Goal: Task Accomplishment & Management: Manage account settings

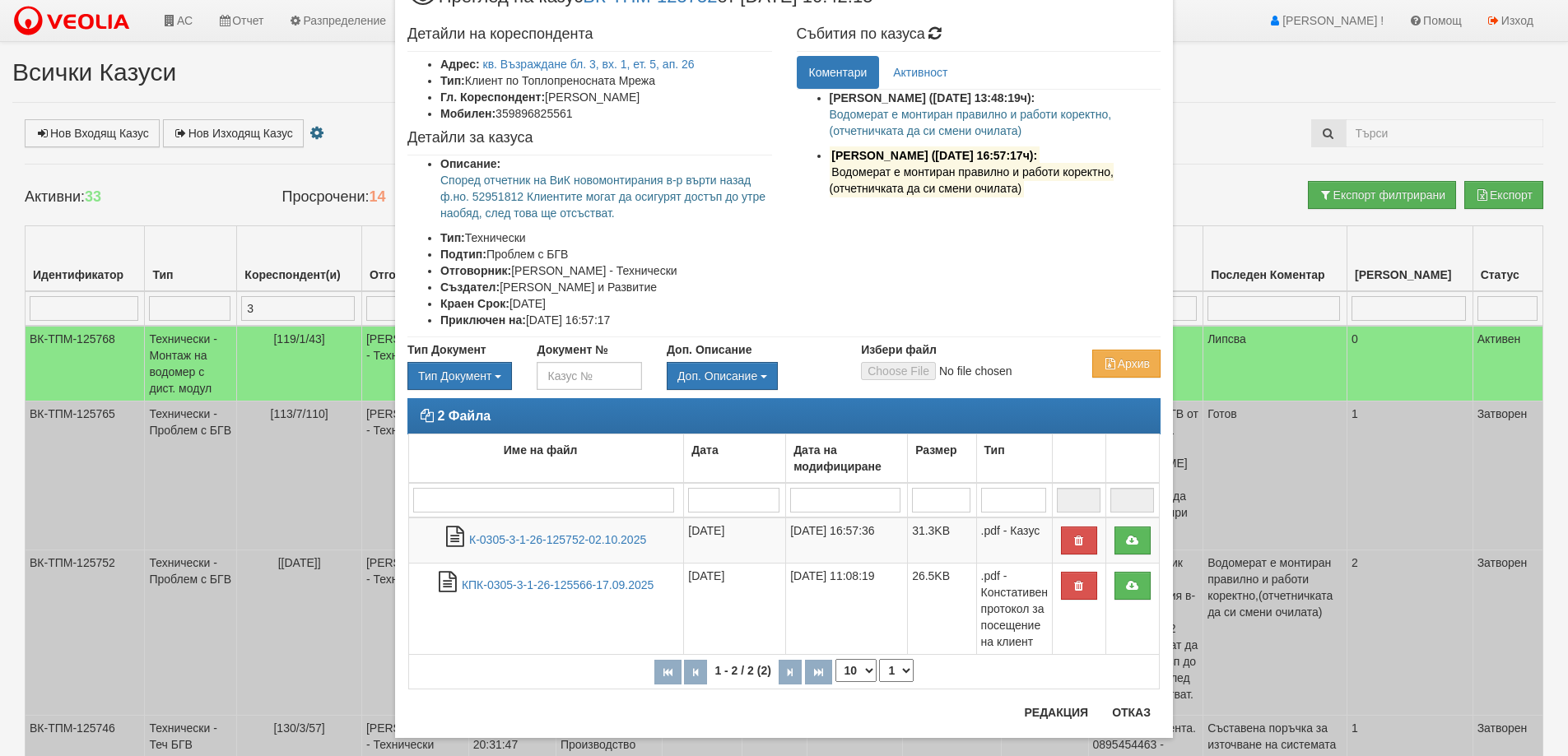
scroll to position [89, 0]
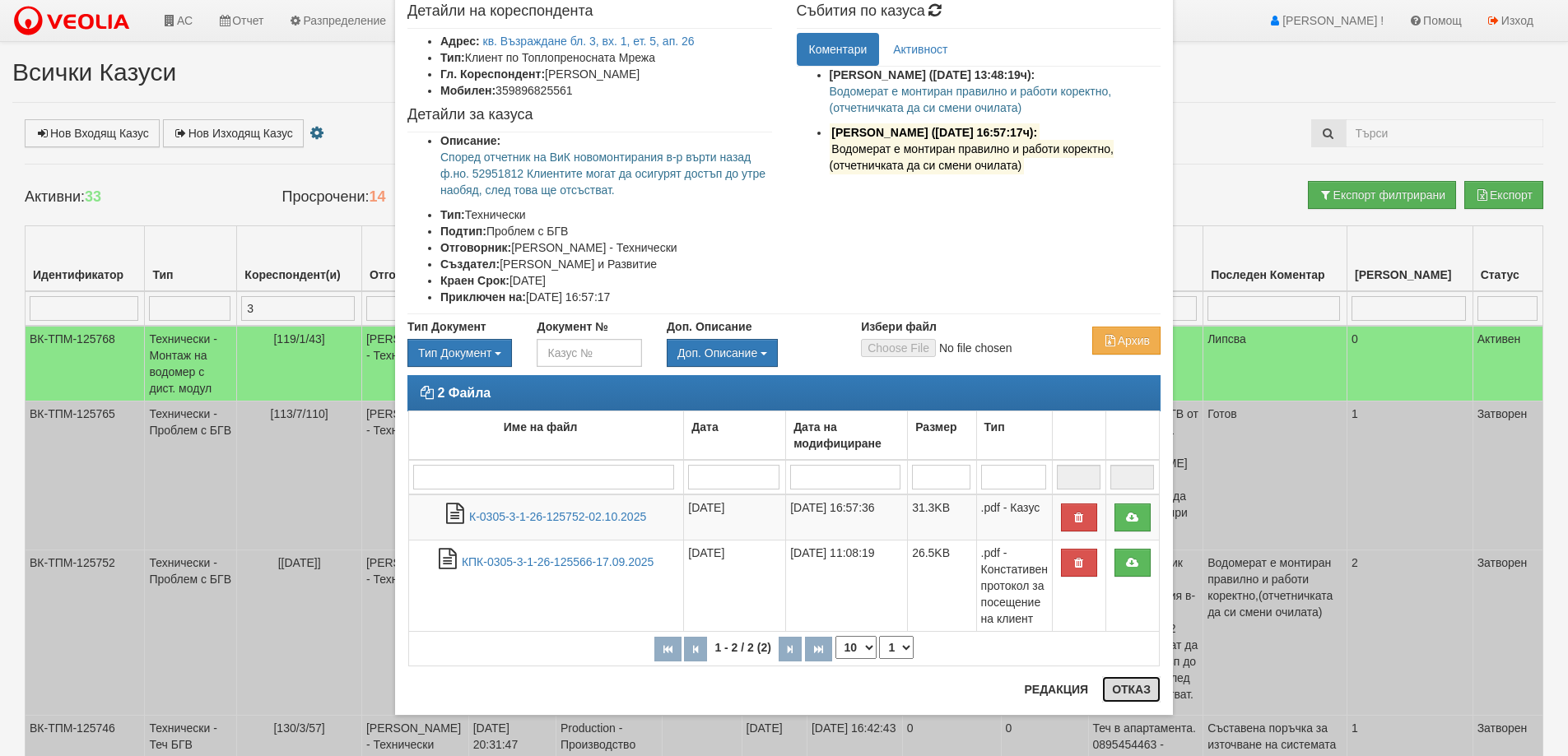
click at [1115, 688] on button "Отказ" at bounding box center [1132, 690] width 58 height 27
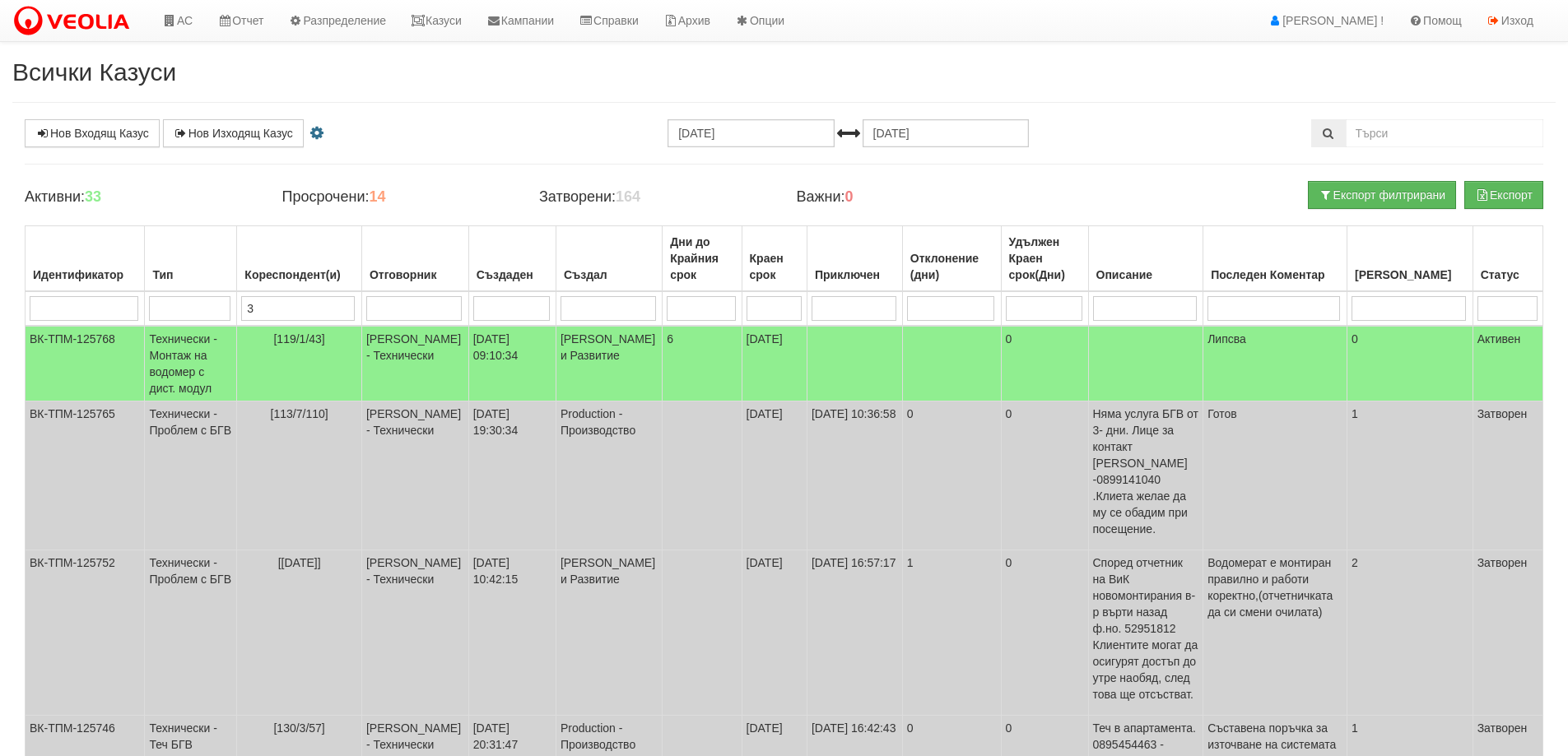
click at [290, 308] on input "3" at bounding box center [298, 309] width 113 height 25
click at [175, 17] on icon at bounding box center [169, 21] width 15 height 12
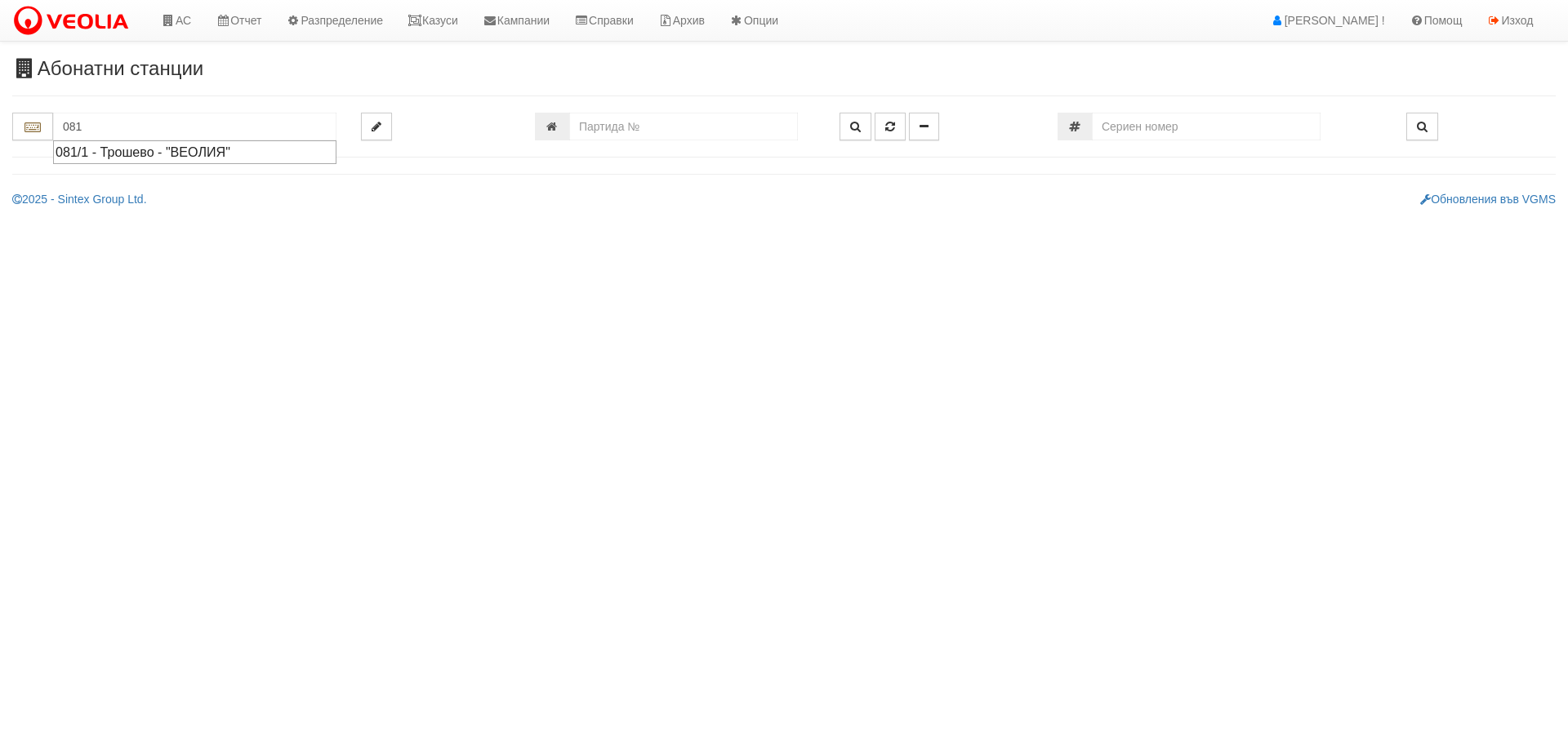
click at [149, 151] on div "081/1 - Трошево - "ВЕОЛИЯ"" at bounding box center [195, 152] width 278 height 19
type input "081/1 - Трошево - "ВЕОЛИЯ""
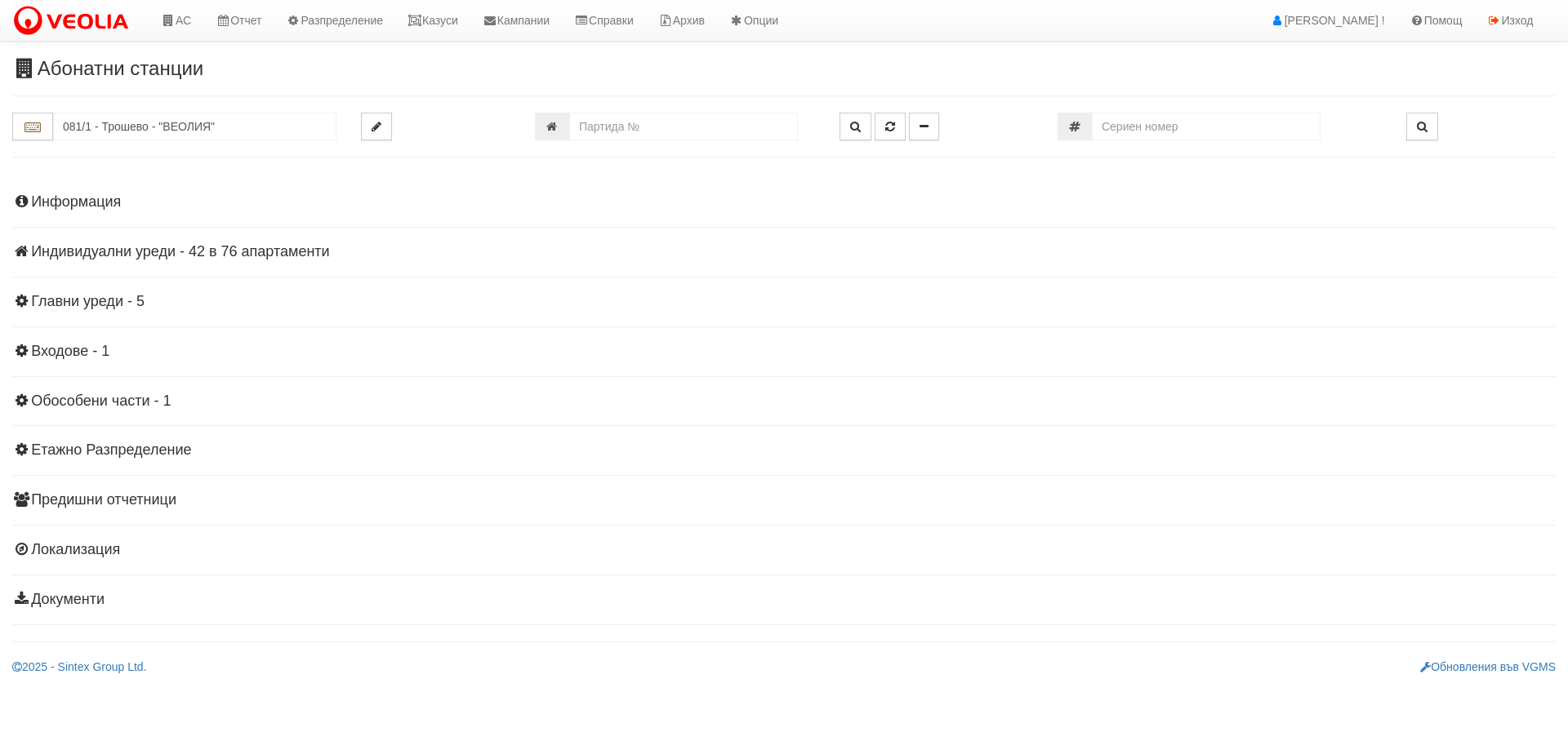
click at [84, 259] on h4 "Индивидуални уреди - 42 в 76 апартаменти" at bounding box center [784, 252] width 1543 height 17
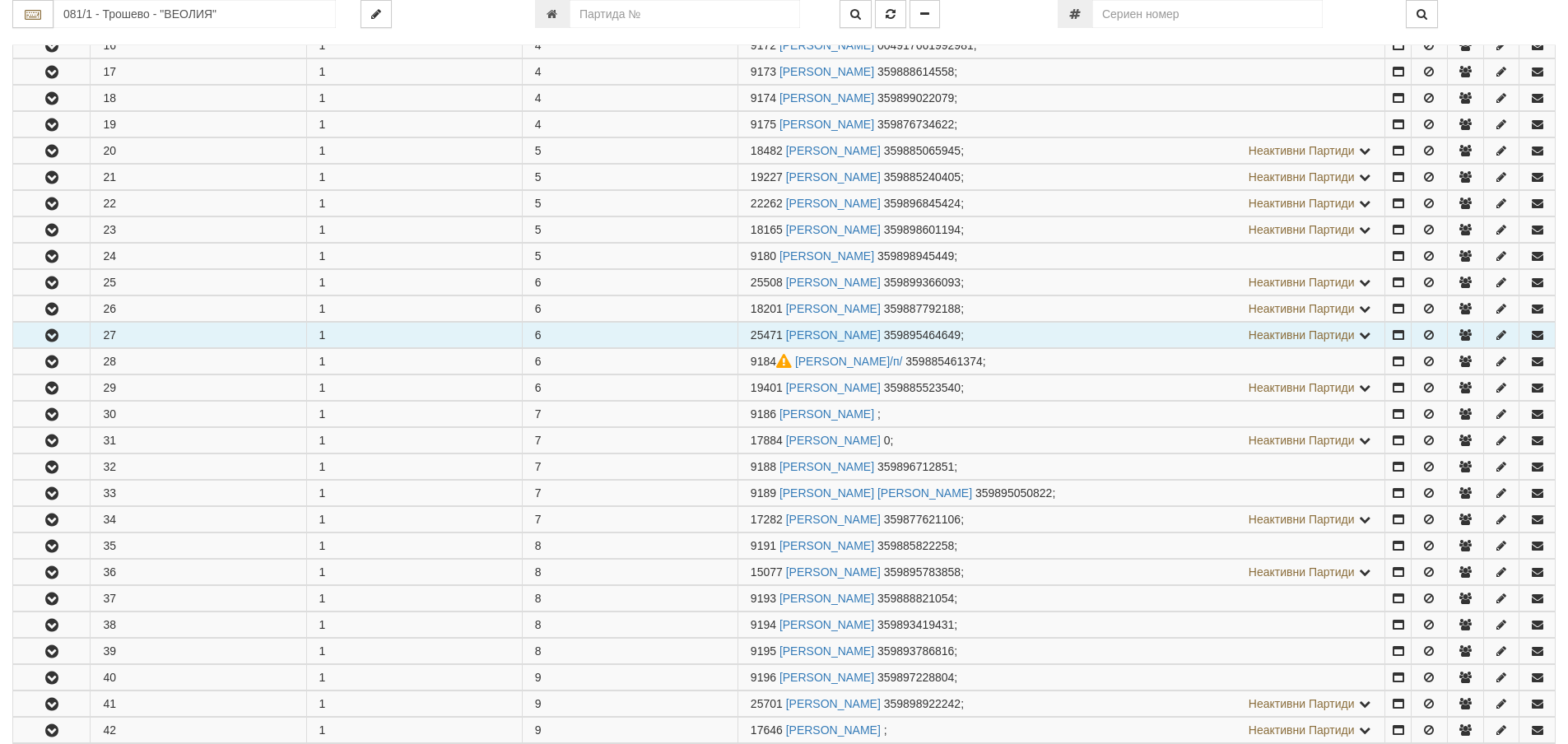
scroll to position [741, 0]
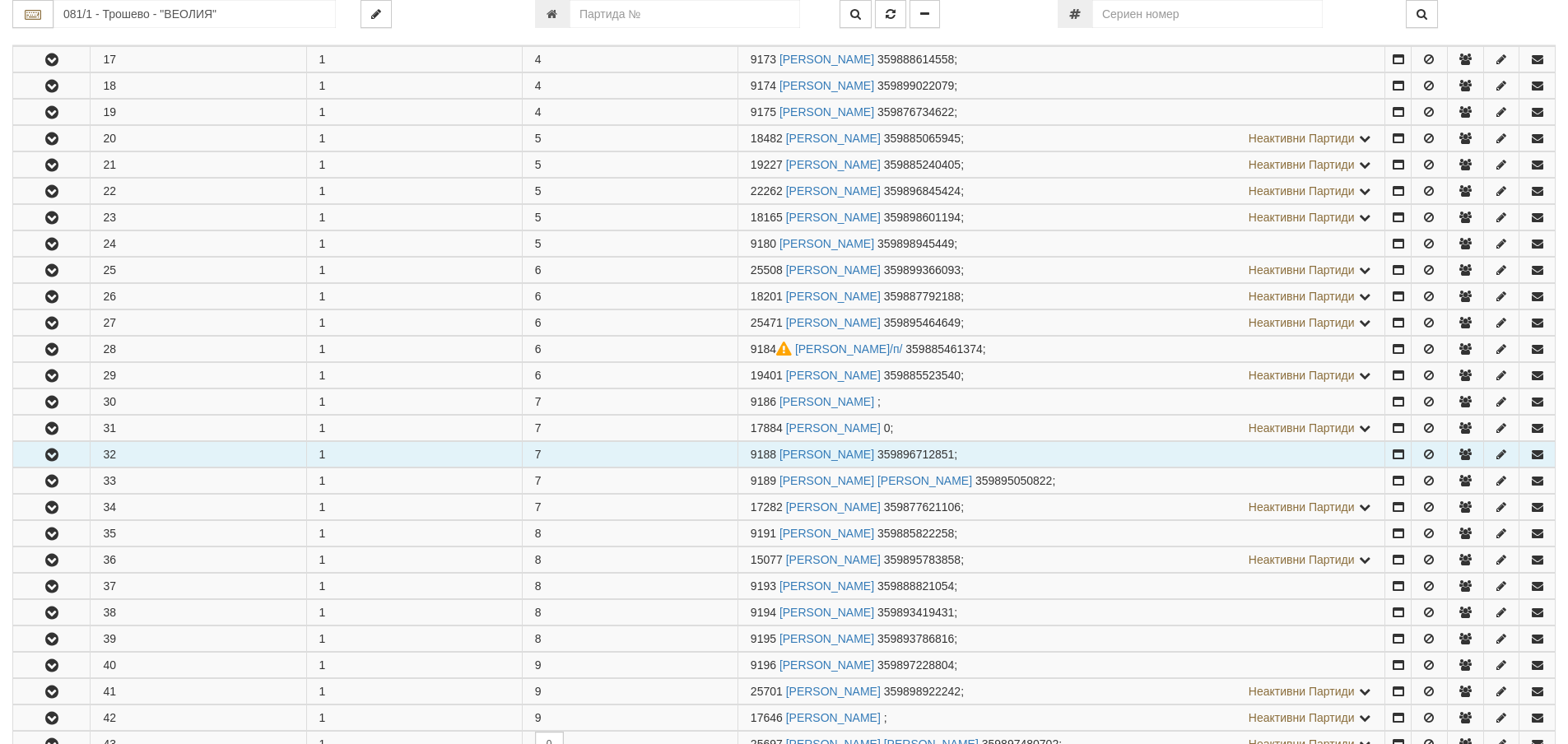
click at [67, 451] on button "button" at bounding box center [52, 455] width 77 height 25
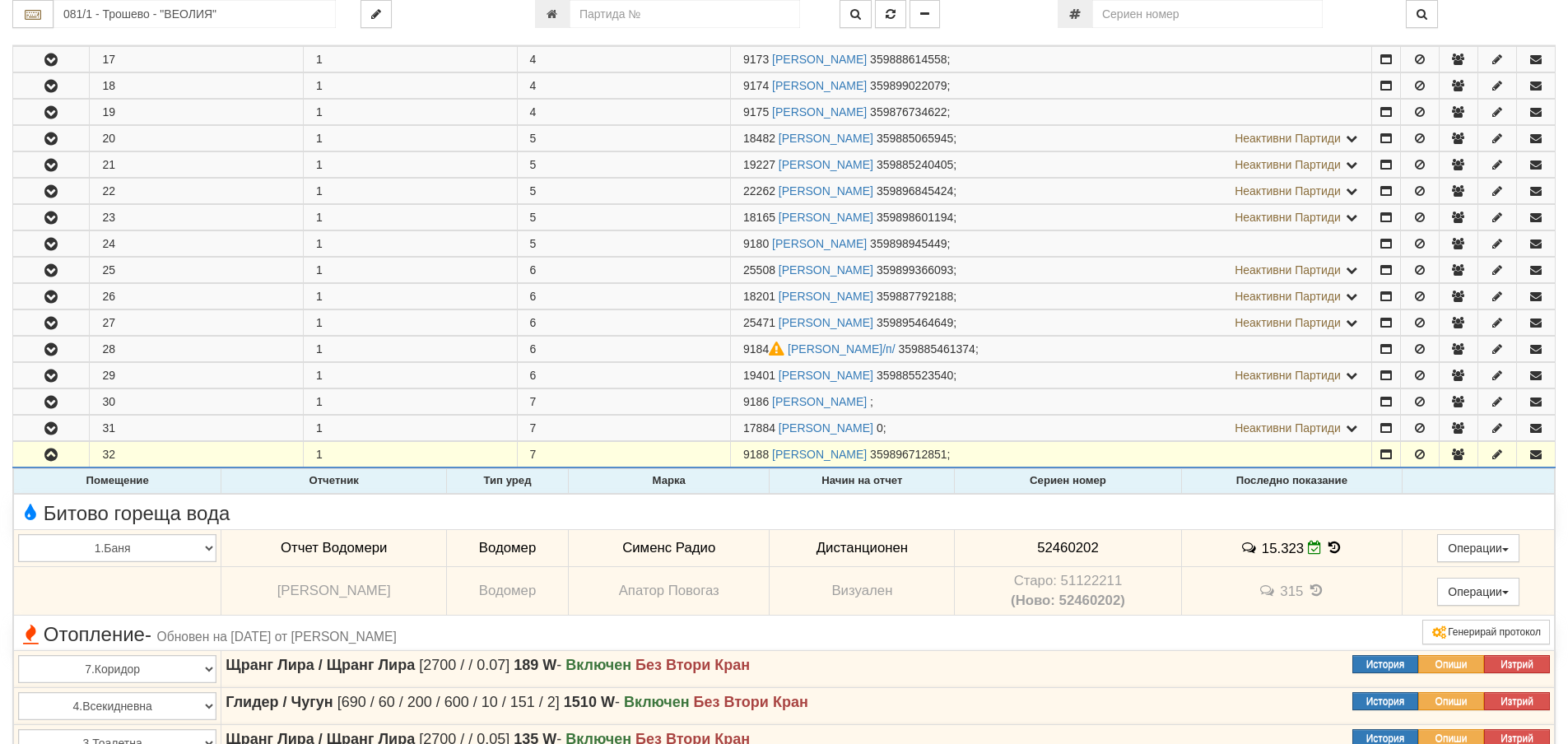
click at [1331, 544] on icon at bounding box center [1335, 547] width 18 height 14
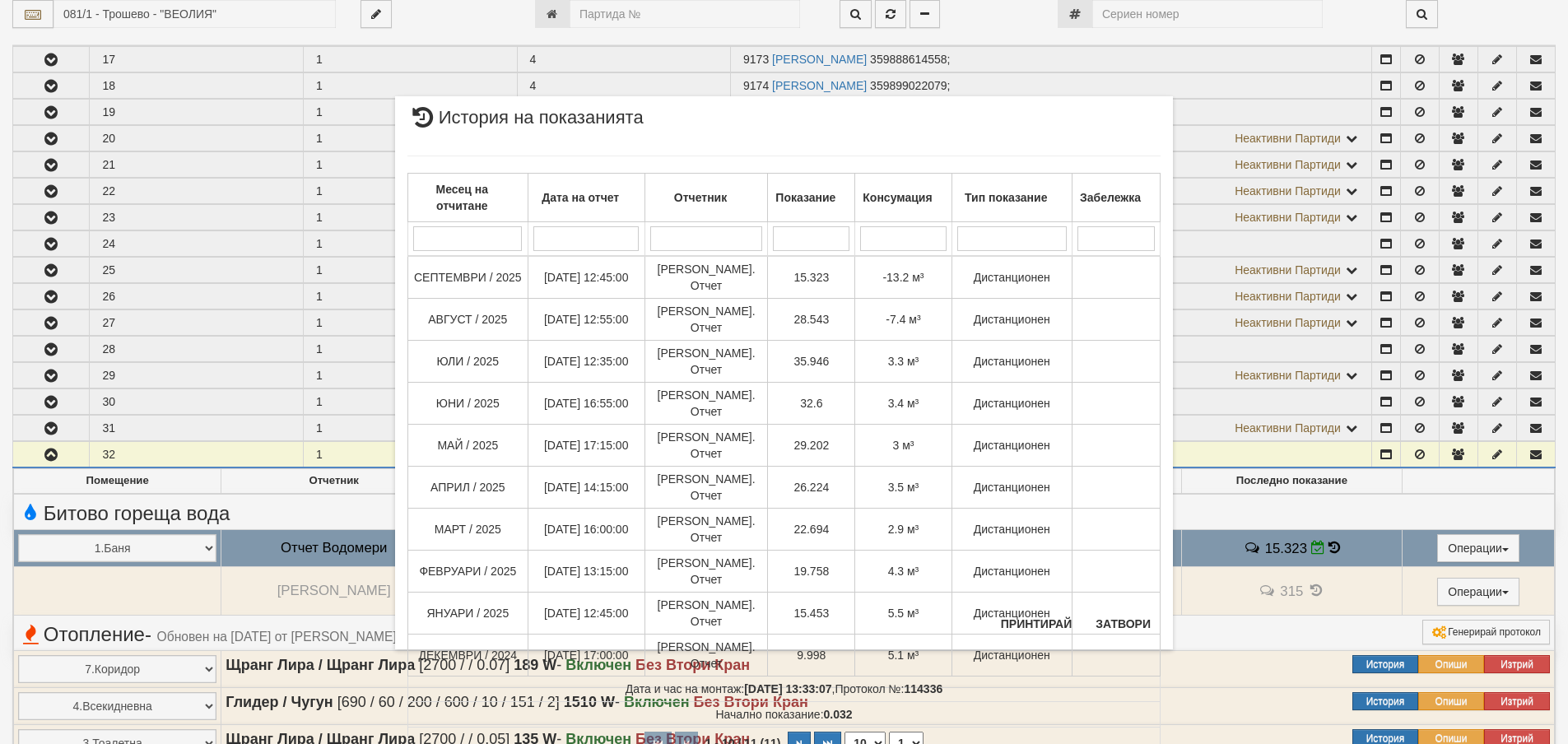
scroll to position [411, 0]
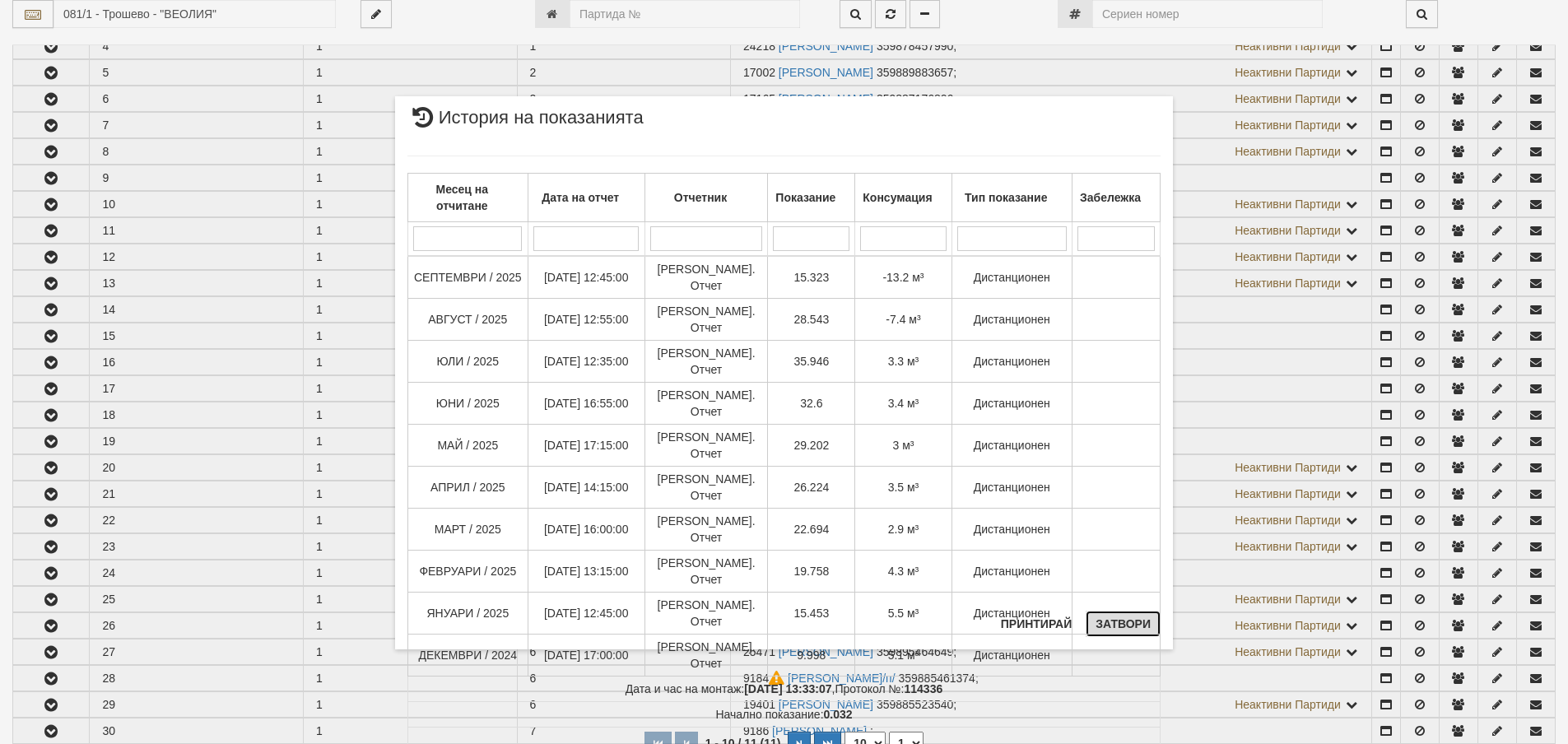
click at [1131, 630] on button "Затвори" at bounding box center [1123, 624] width 75 height 27
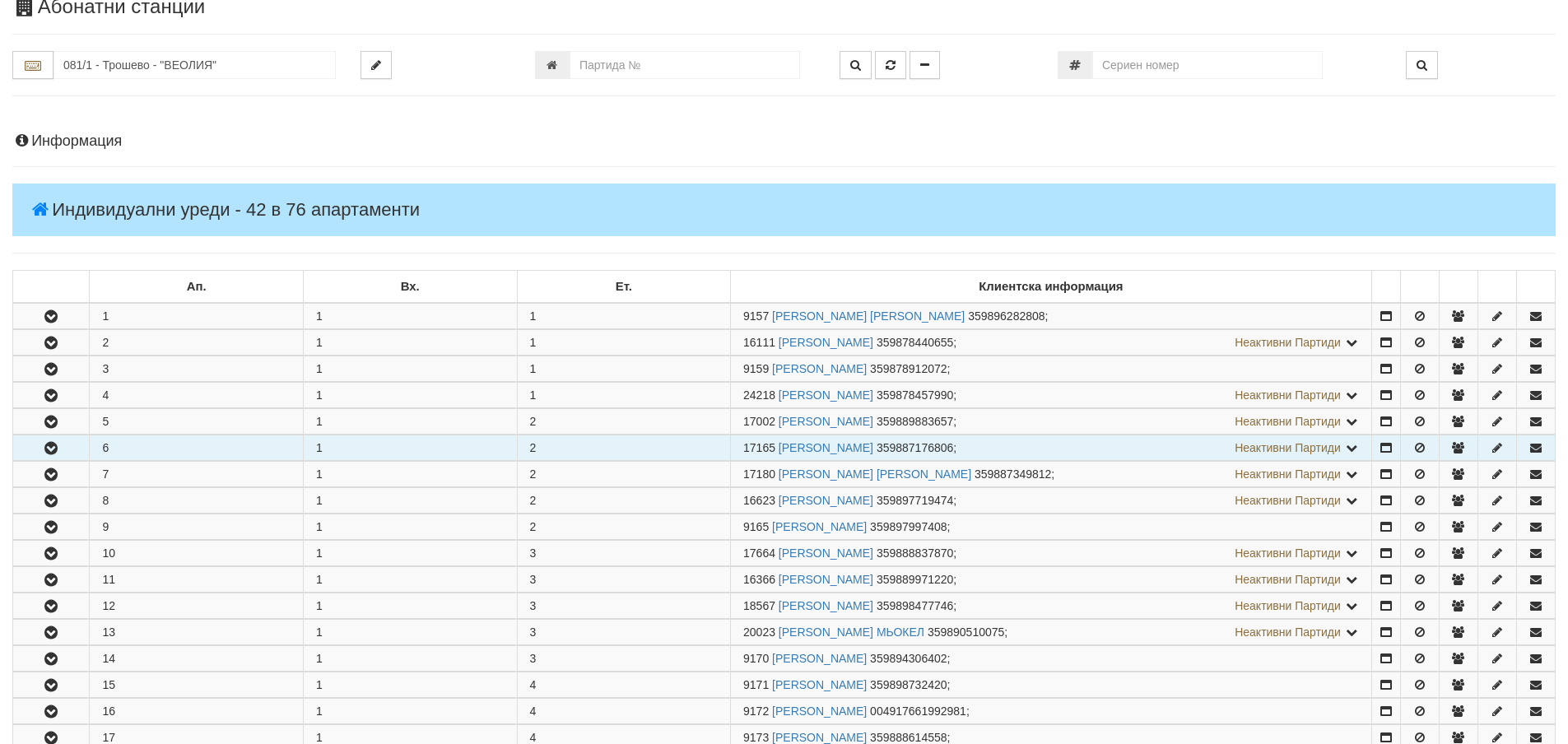
scroll to position [0, 0]
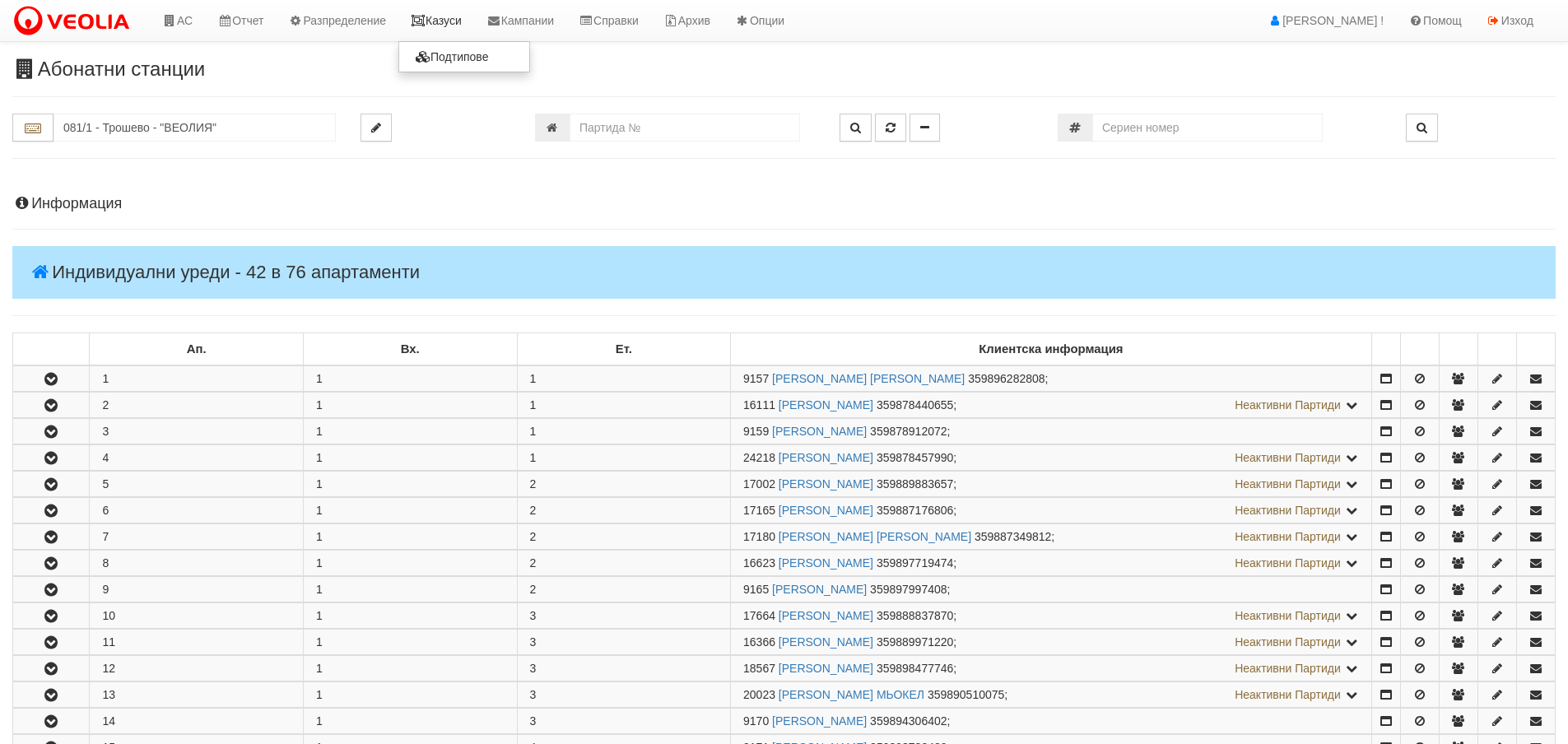
click at [441, 15] on link "Казуси" at bounding box center [436, 20] width 76 height 41
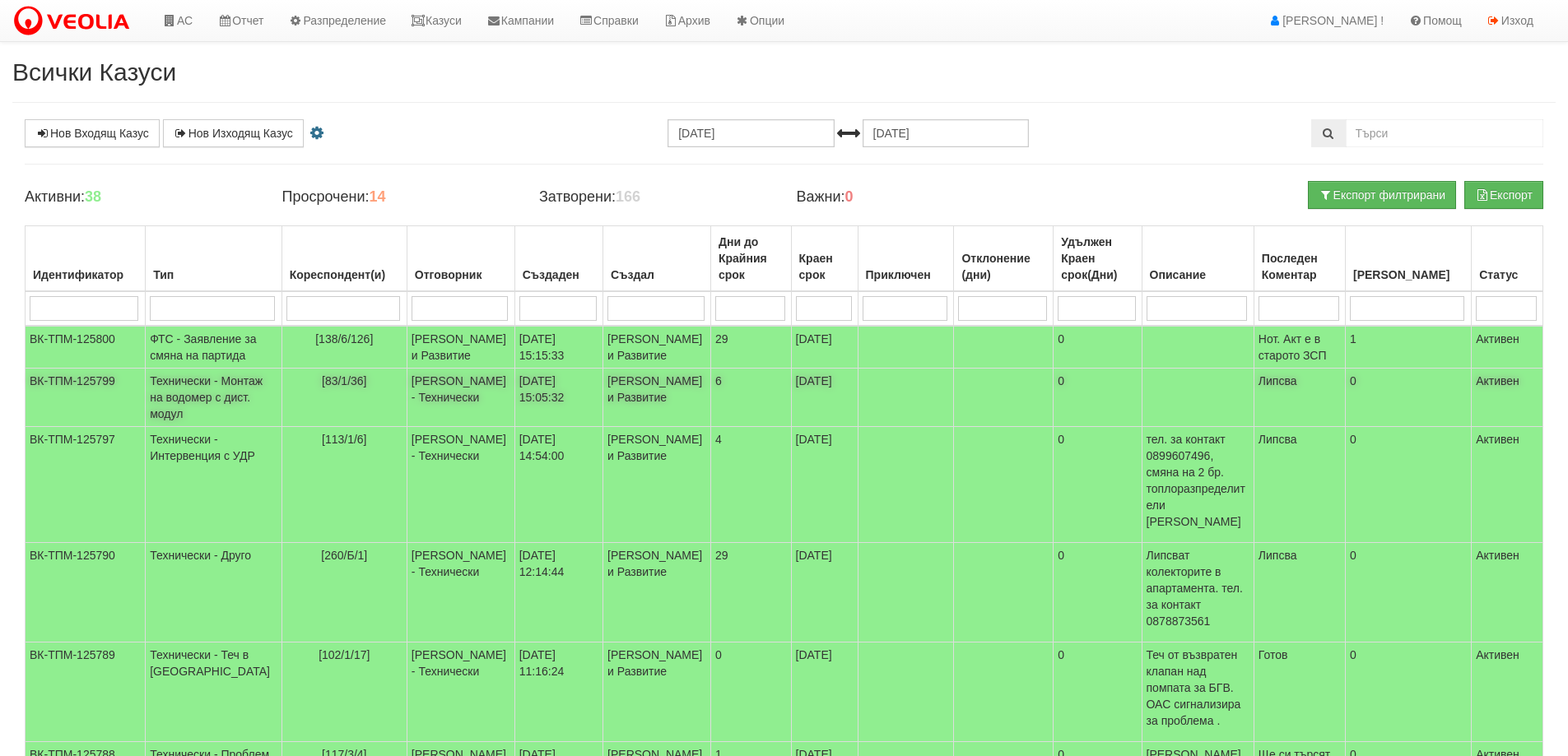
click at [334, 388] on span "[83/1/36]" at bounding box center [345, 381] width 45 height 13
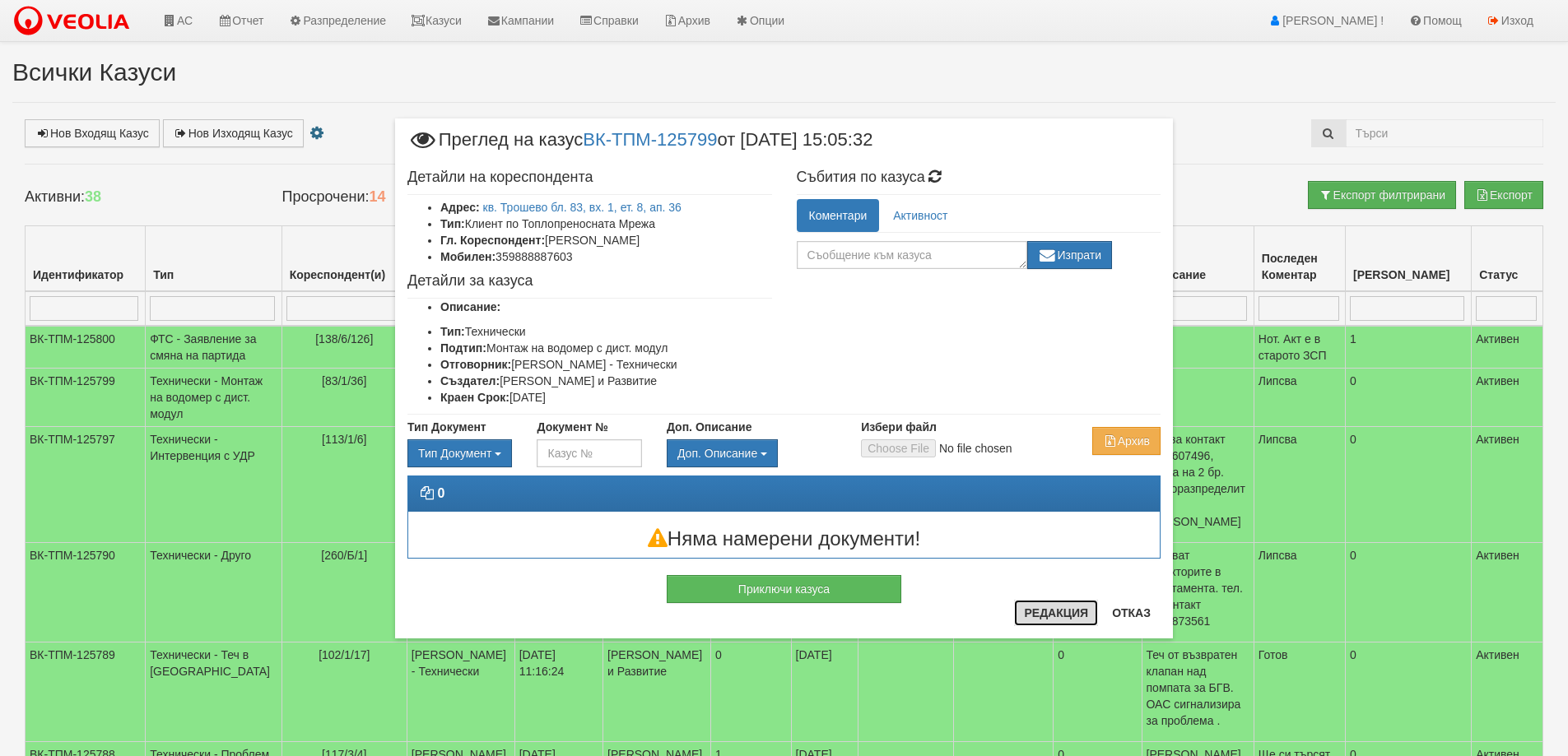
click at [1051, 613] on button "Редакция" at bounding box center [1056, 613] width 84 height 27
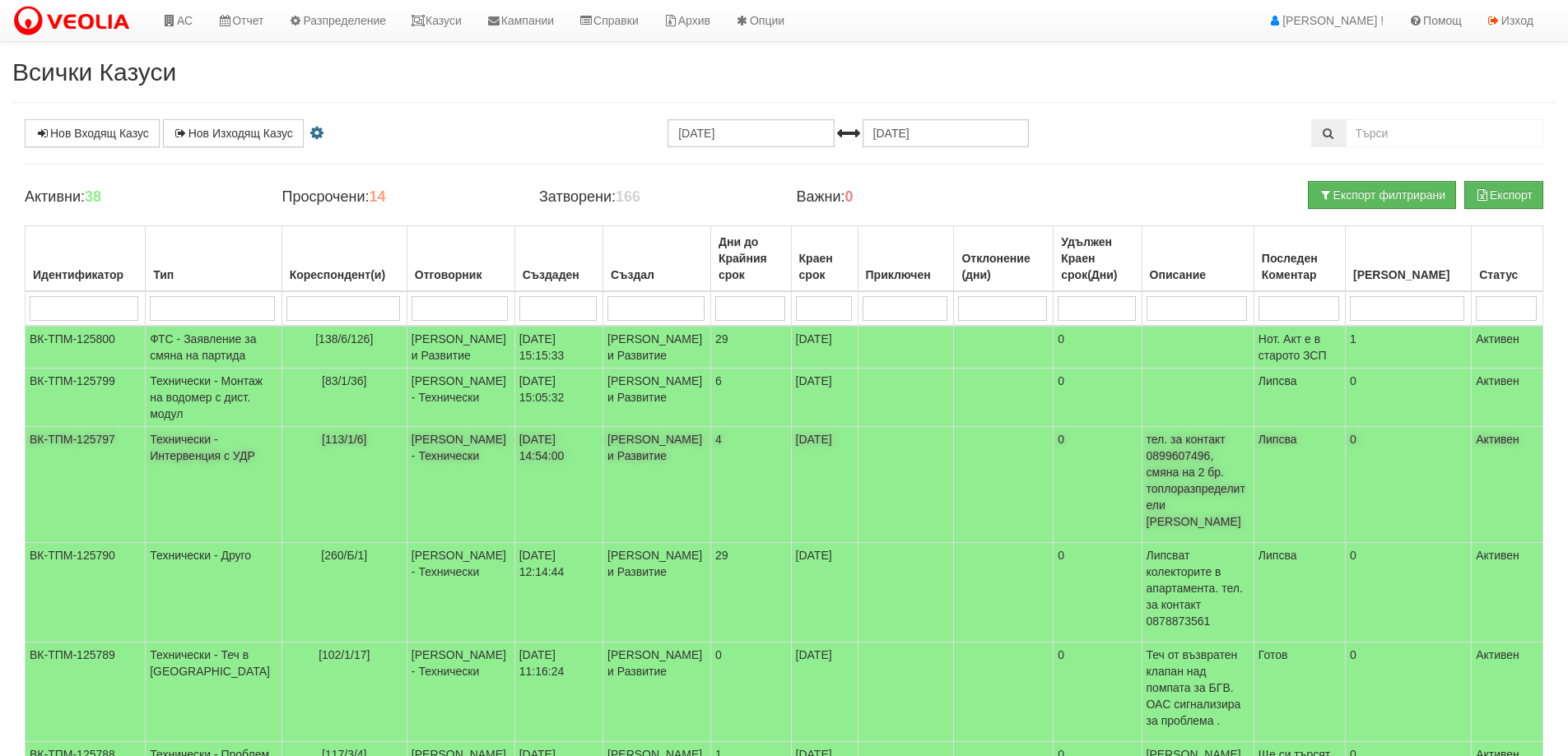
click at [325, 446] on span "[113/1/6]" at bounding box center [345, 440] width 45 height 13
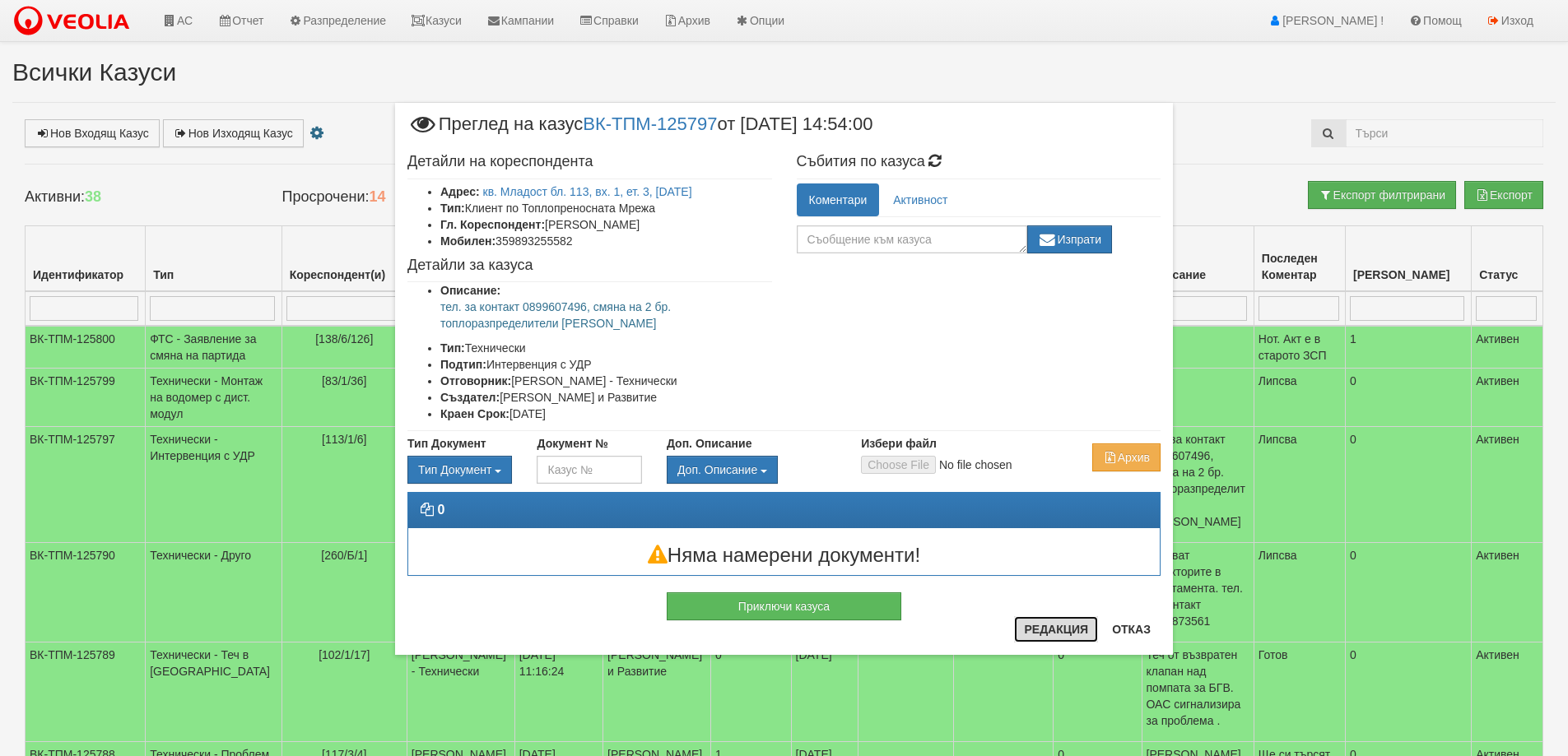
click at [1069, 626] on button "Редакция" at bounding box center [1056, 630] width 84 height 27
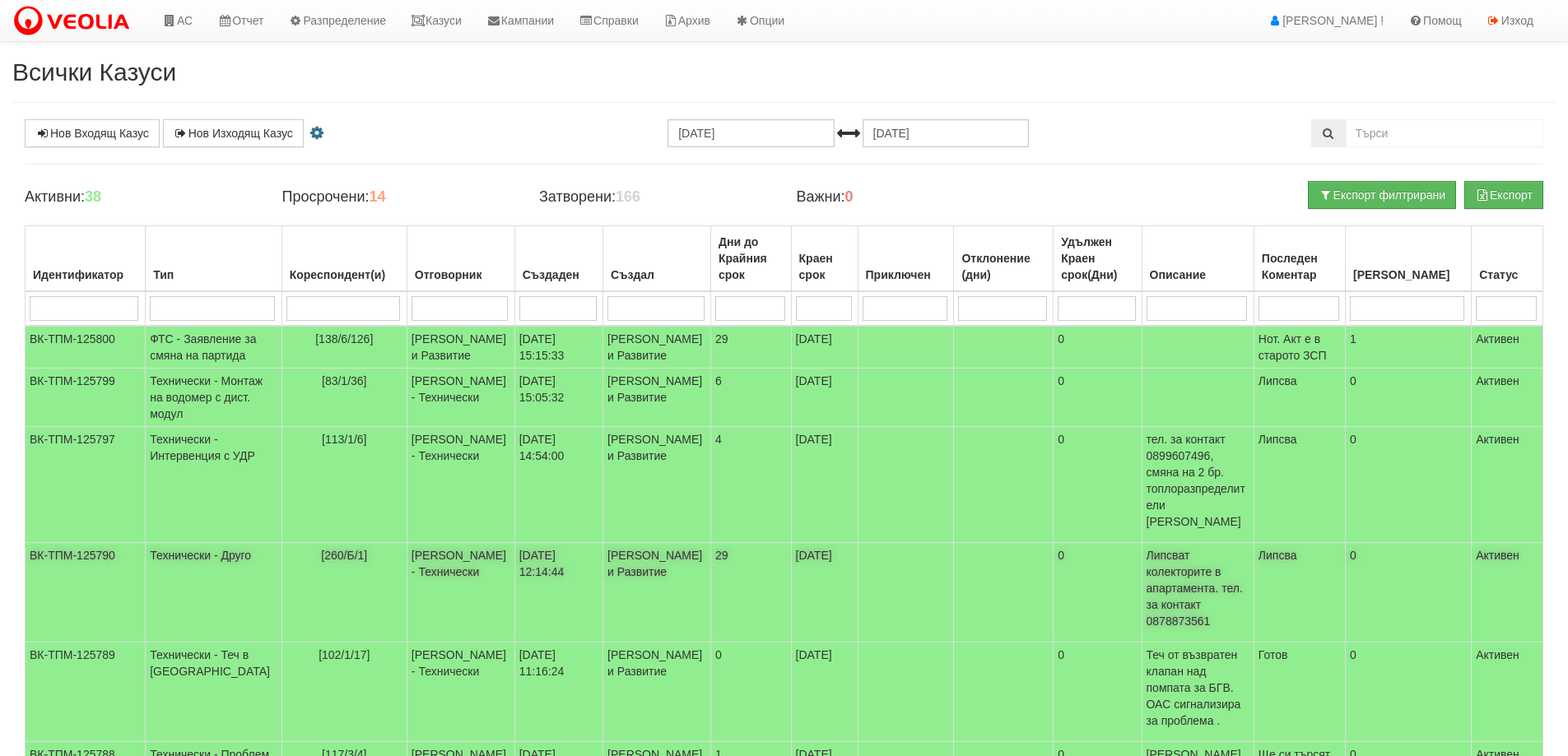
click at [328, 562] on span "[260/Б/1]" at bounding box center [344, 556] width 46 height 13
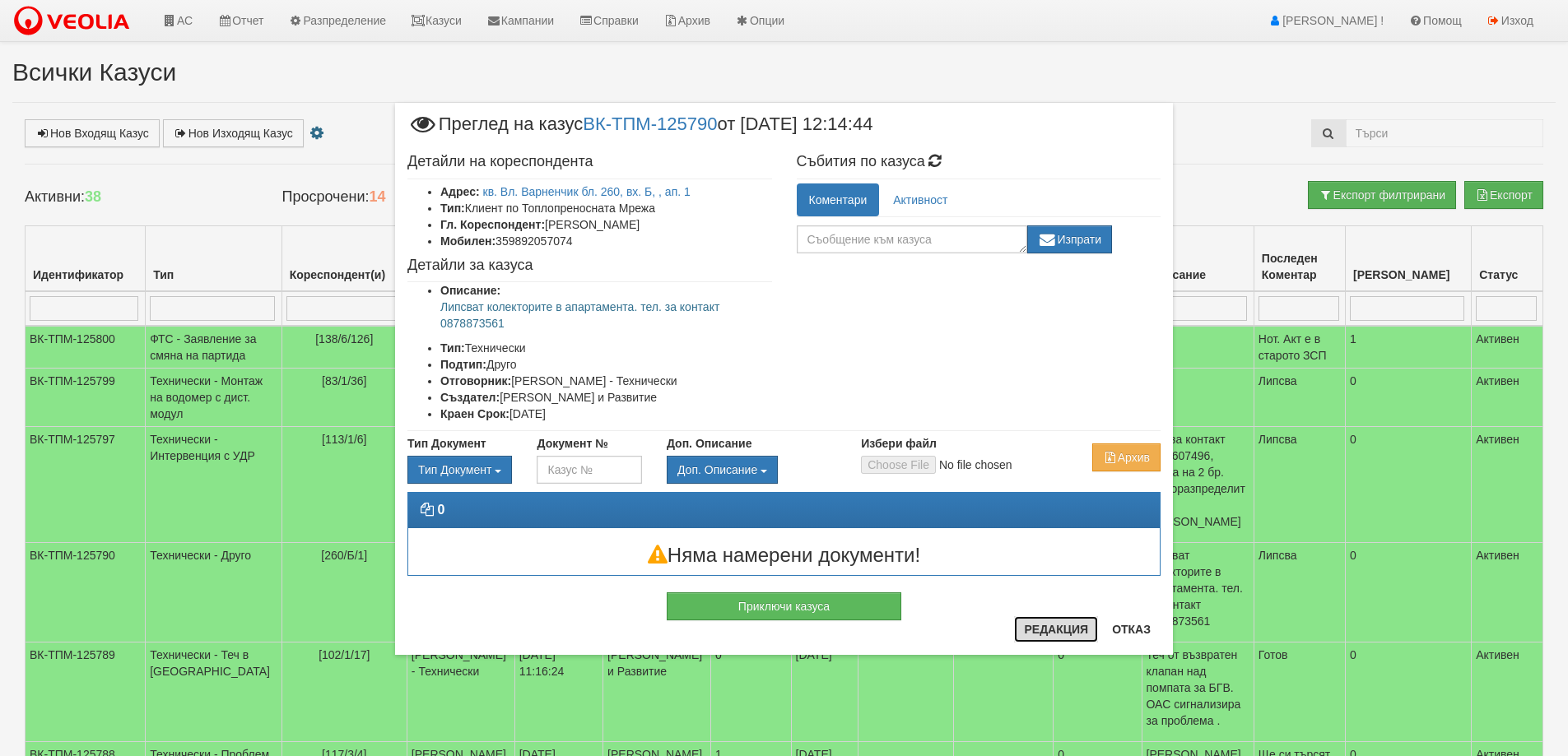
click at [1063, 627] on button "Редакция" at bounding box center [1056, 630] width 84 height 27
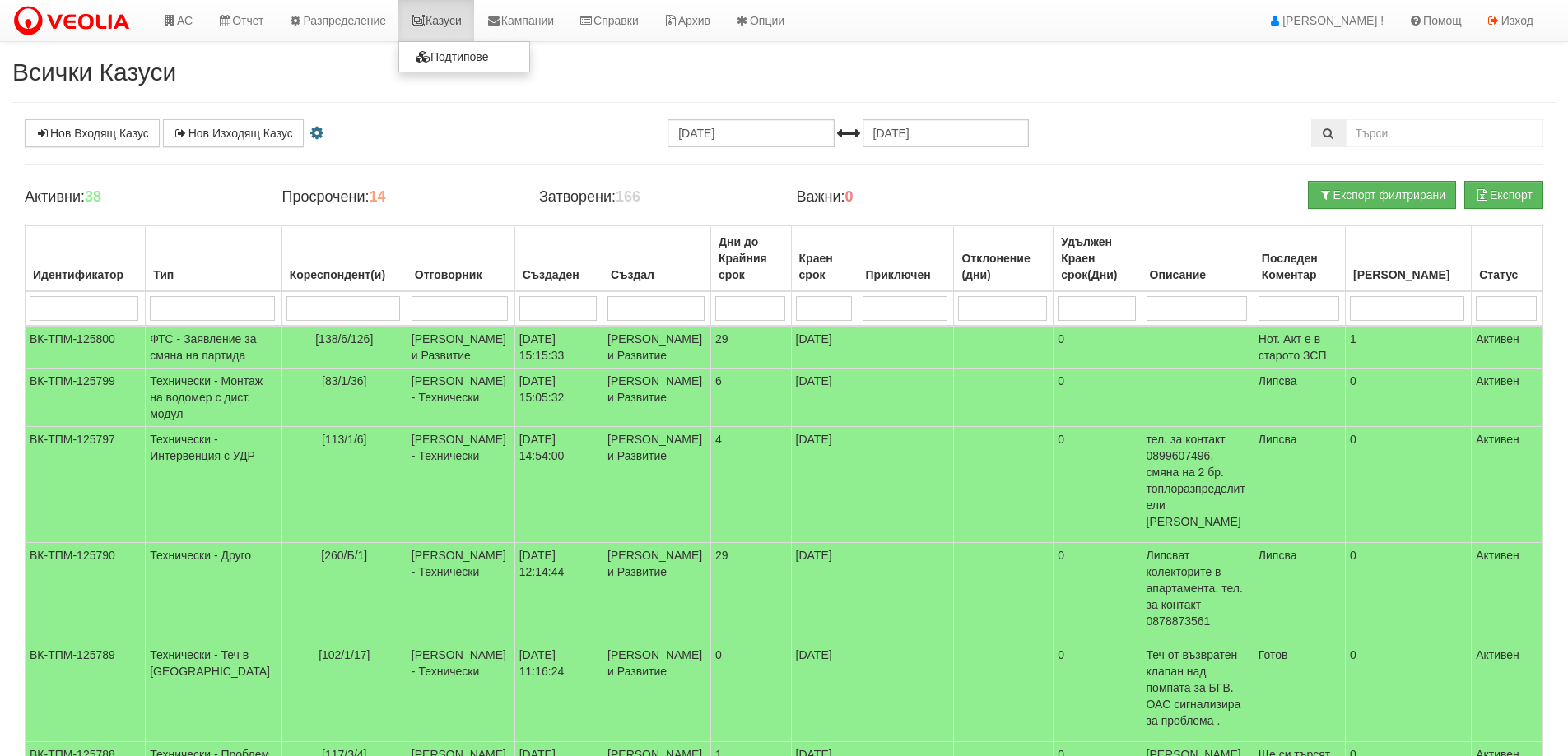
click at [456, 14] on link "Казуси" at bounding box center [436, 20] width 76 height 41
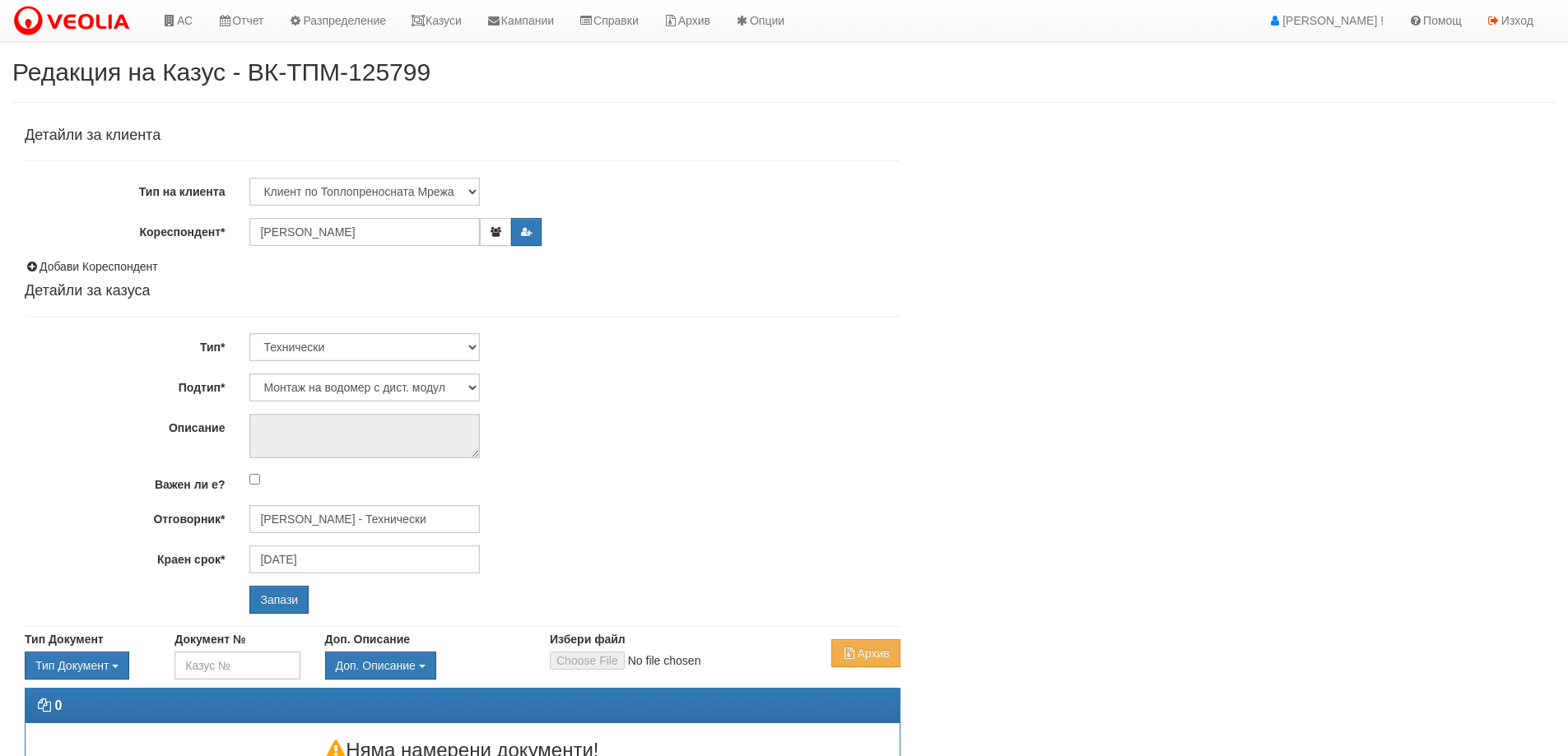
select select "Монтаж на водомер с дист. модул"
click at [322, 522] on input "[PERSON_NAME] - Технически" at bounding box center [365, 520] width 230 height 28
click at [326, 549] on div "[PERSON_NAME] - Технически" at bounding box center [719, 545] width 937 height 21
type input "[PERSON_NAME] - Технически"
click at [298, 600] on input "Запази" at bounding box center [279, 600] width 59 height 28
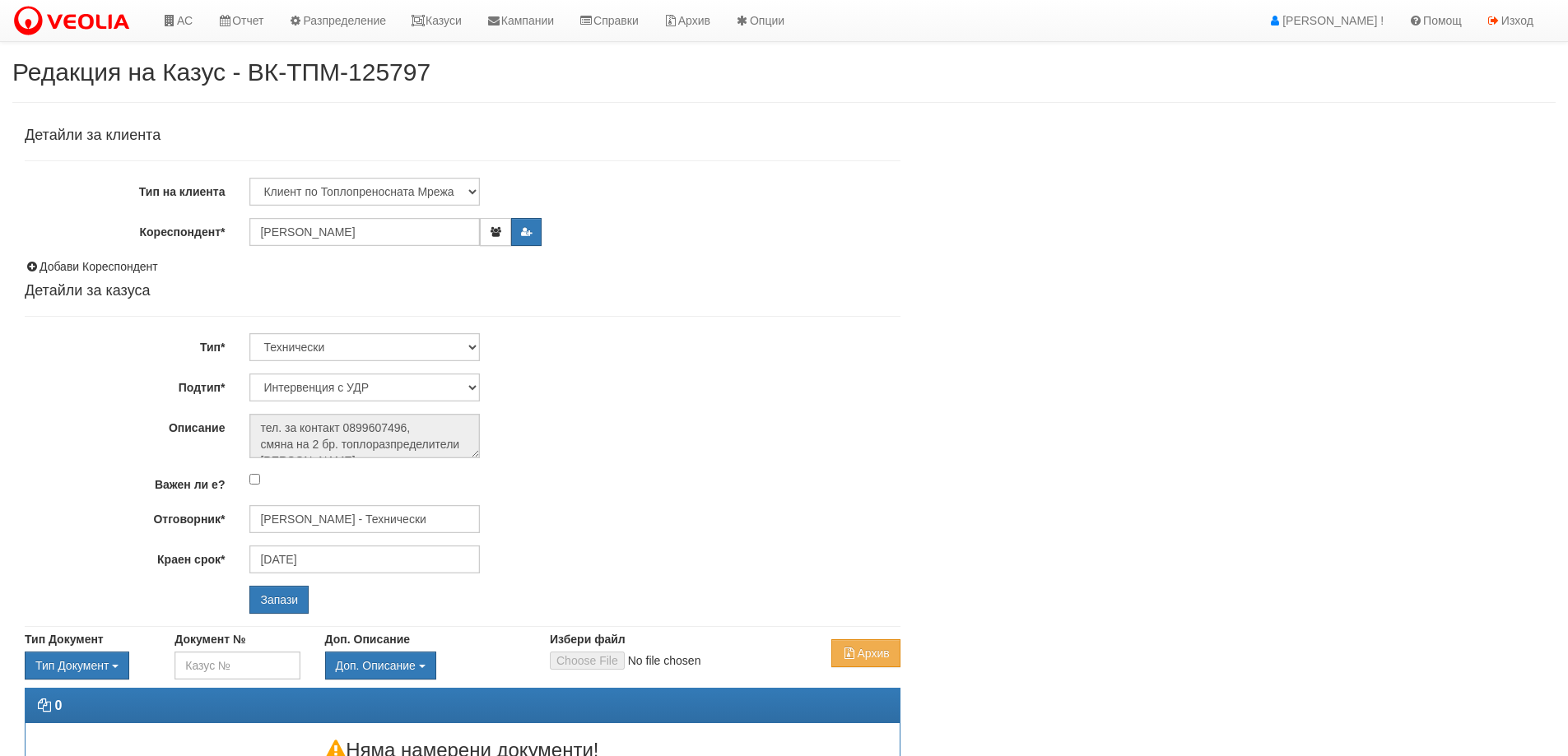
select select "Интервенция с УДР"
click at [323, 519] on input "[PERSON_NAME] - Технически" at bounding box center [365, 520] width 230 height 28
type input "Д"
click at [342, 547] on div "[PERSON_NAME] - Технически" at bounding box center [719, 545] width 937 height 21
type input "[PERSON_NAME] - Технически"
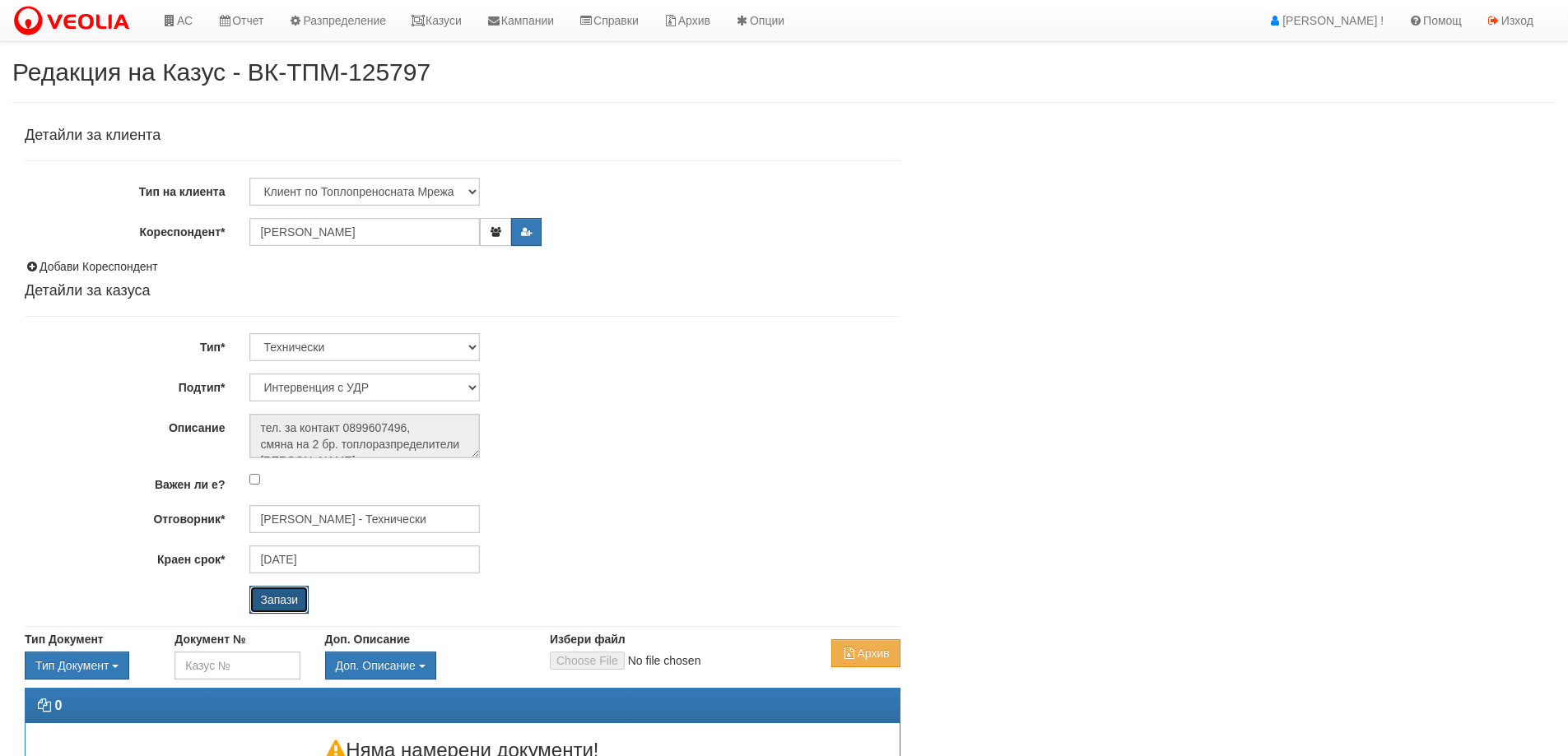
click at [289, 600] on input "Запази" at bounding box center [279, 600] width 59 height 28
select select "Друго"
click at [368, 508] on input "[PERSON_NAME] - Технически" at bounding box center [365, 520] width 230 height 28
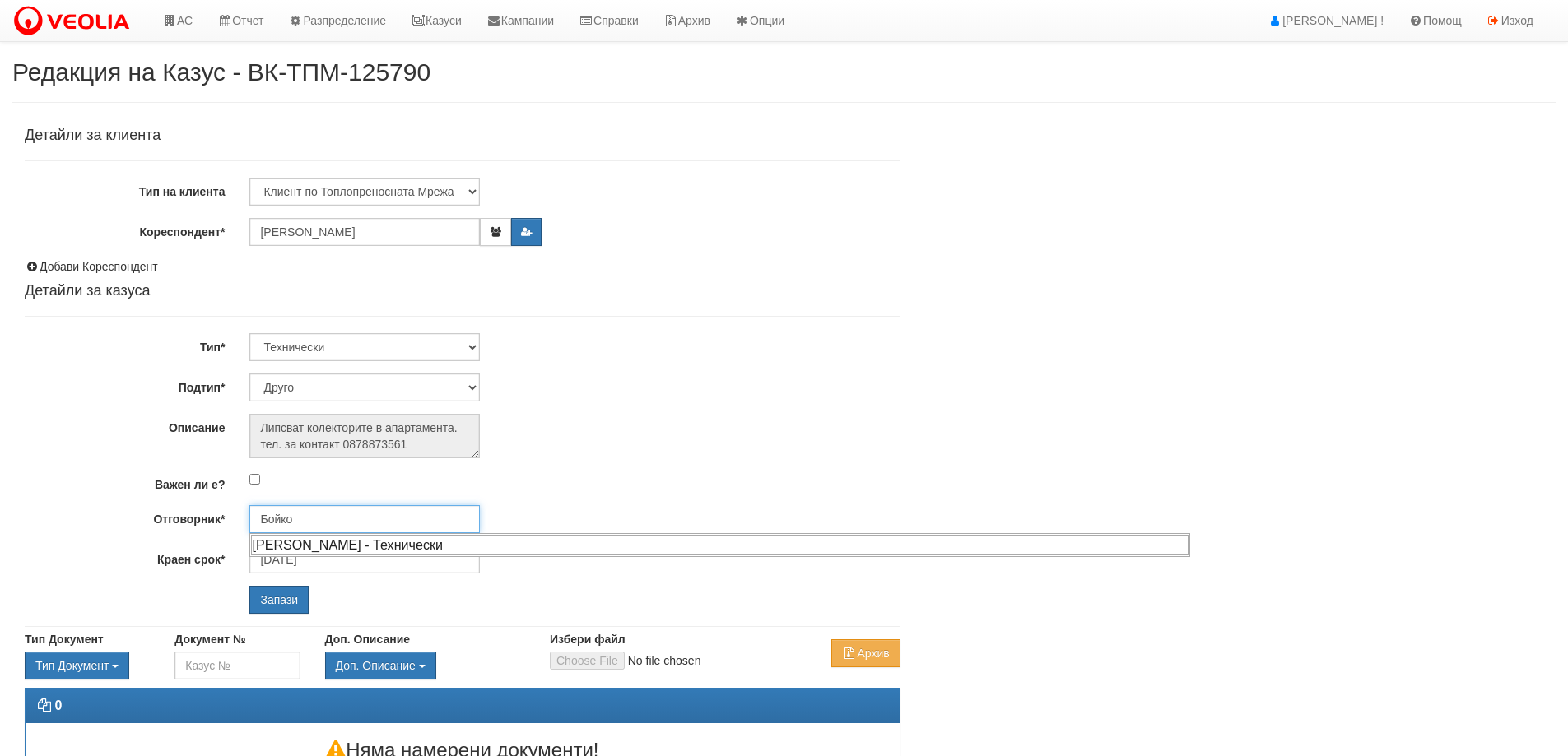
click at [405, 543] on div "[PERSON_NAME] - Технически" at bounding box center [719, 545] width 937 height 21
type input "[PERSON_NAME] - Технически"
click at [297, 598] on input "Запази" at bounding box center [279, 600] width 59 height 28
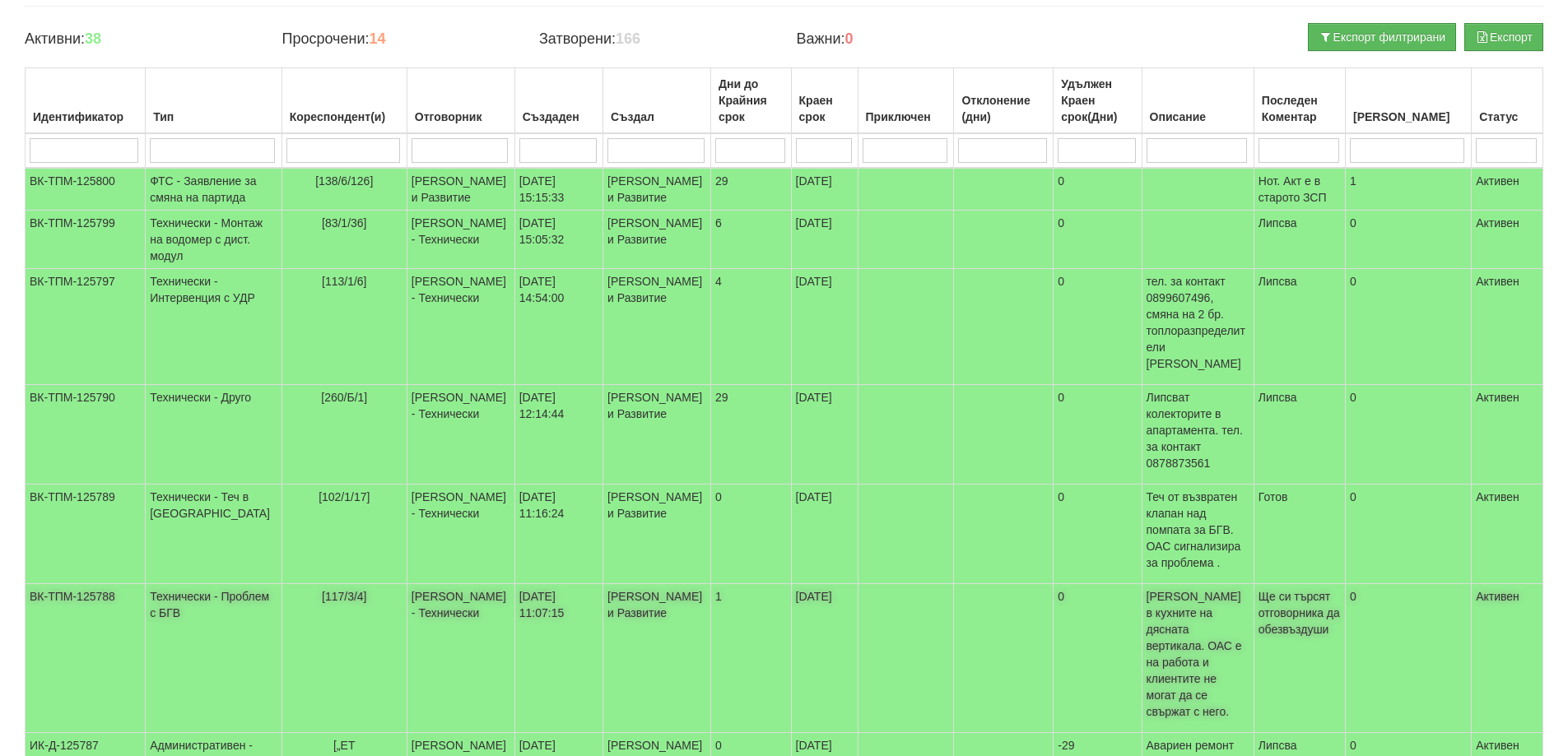
scroll to position [164, 0]
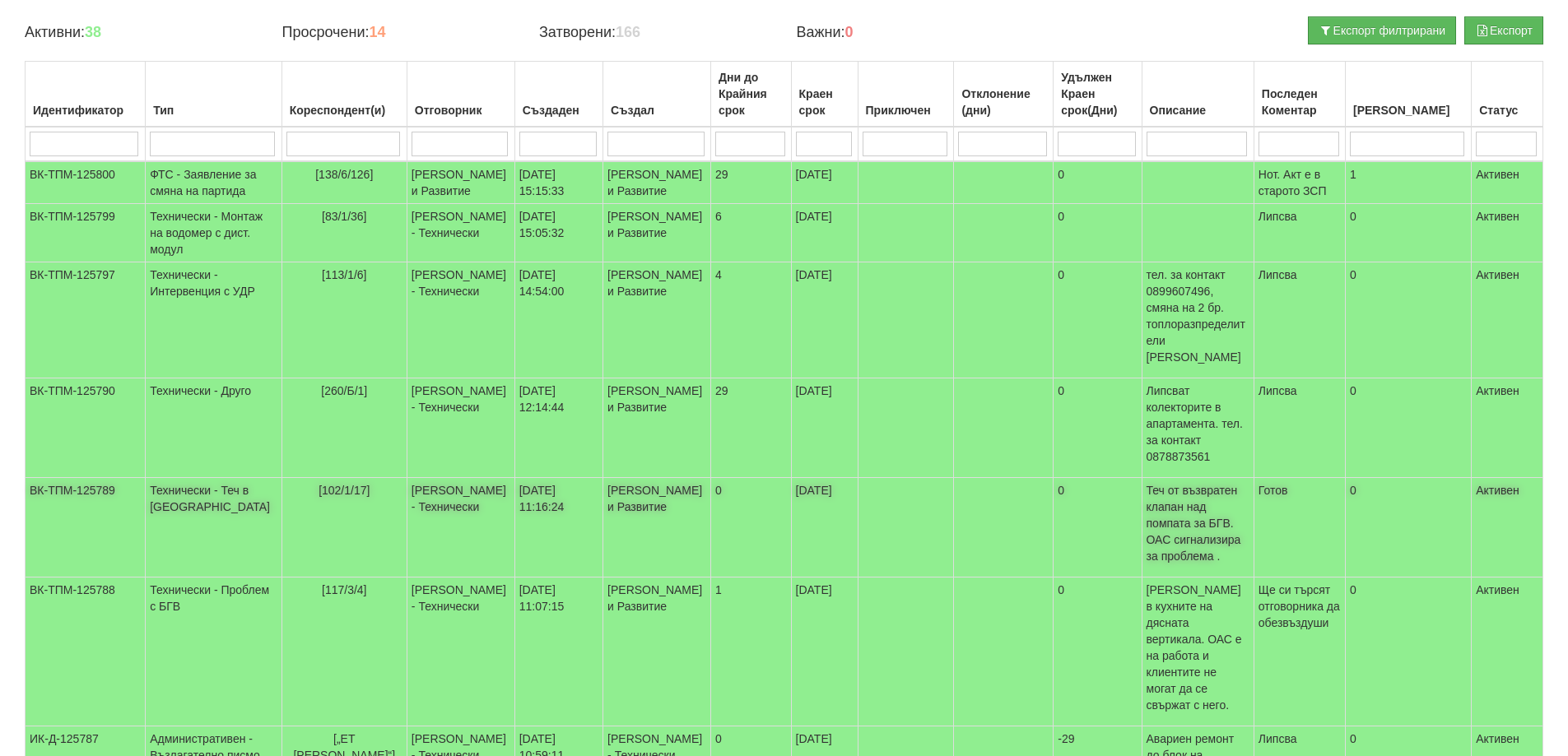
click at [325, 491] on span "[102/1/17]" at bounding box center [344, 491] width 51 height 13
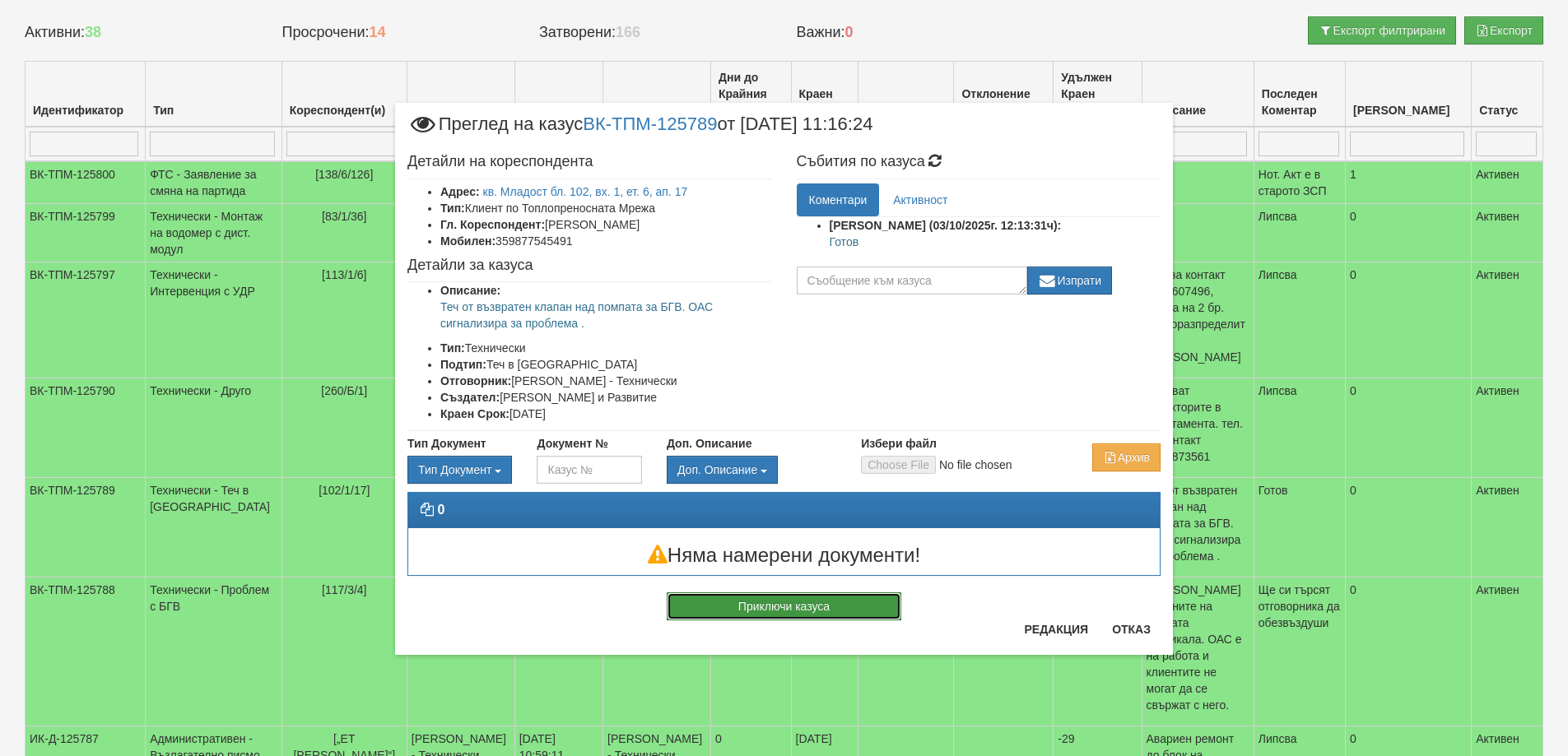
click at [835, 611] on button "Приключи казуса" at bounding box center [784, 607] width 234 height 28
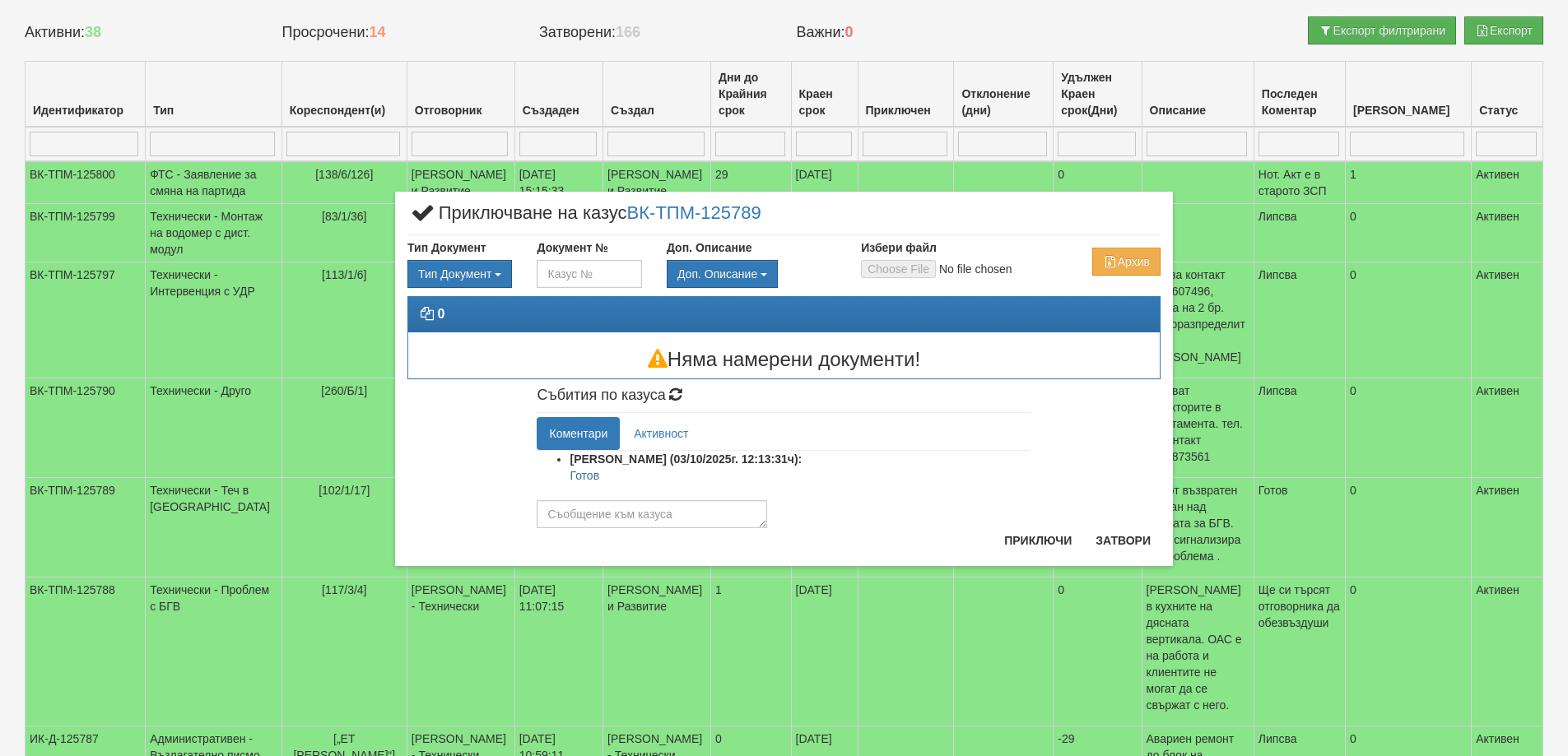
click at [587, 476] on p "Готов" at bounding box center [799, 476] width 461 height 17
copy p "Готов"
click at [634, 522] on textarea at bounding box center [652, 515] width 230 height 28
paste textarea "Готов"
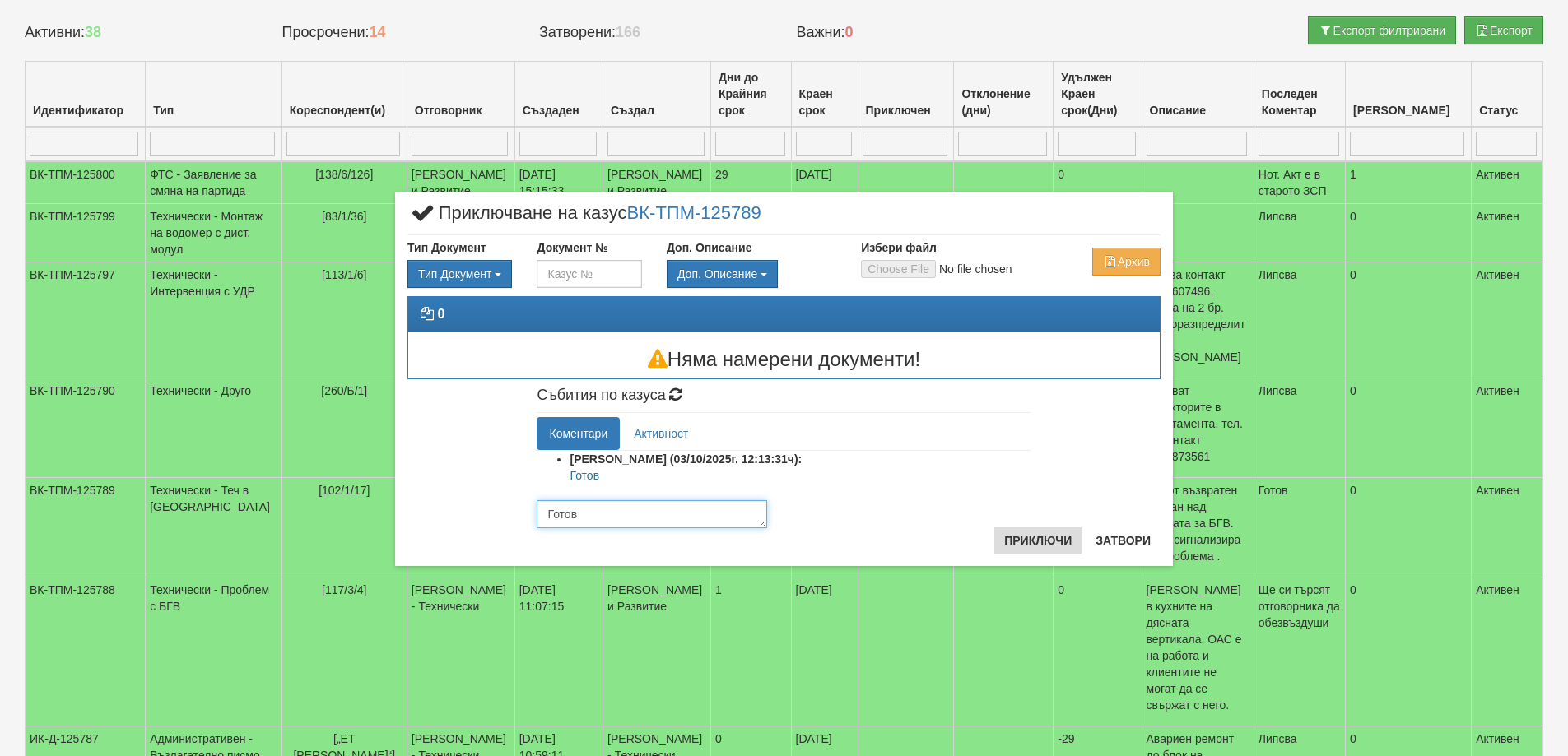
type textarea "Готов"
click at [995, 532] on button "Приключи" at bounding box center [1037, 541] width 88 height 27
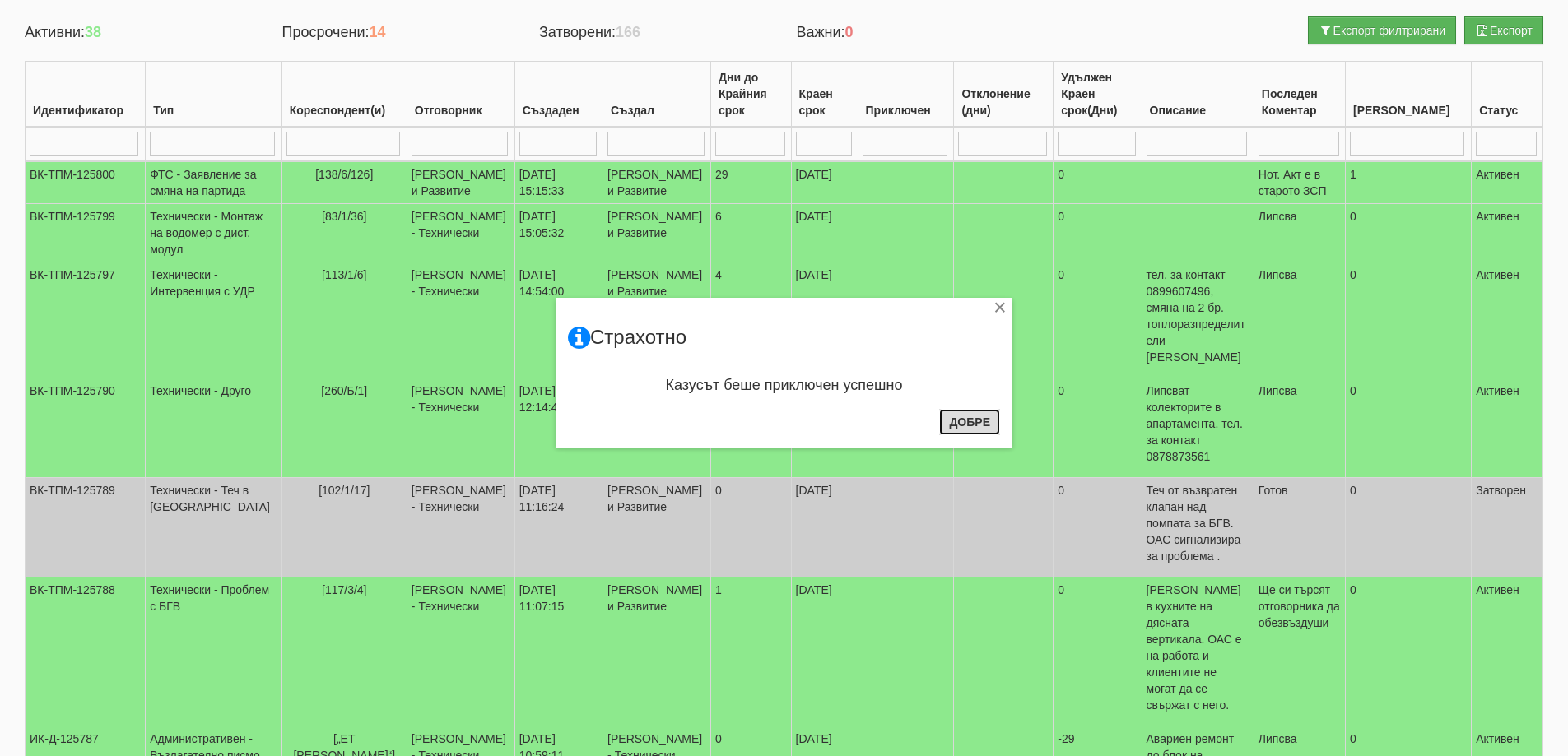
click at [978, 425] on button "Добре" at bounding box center [969, 422] width 61 height 27
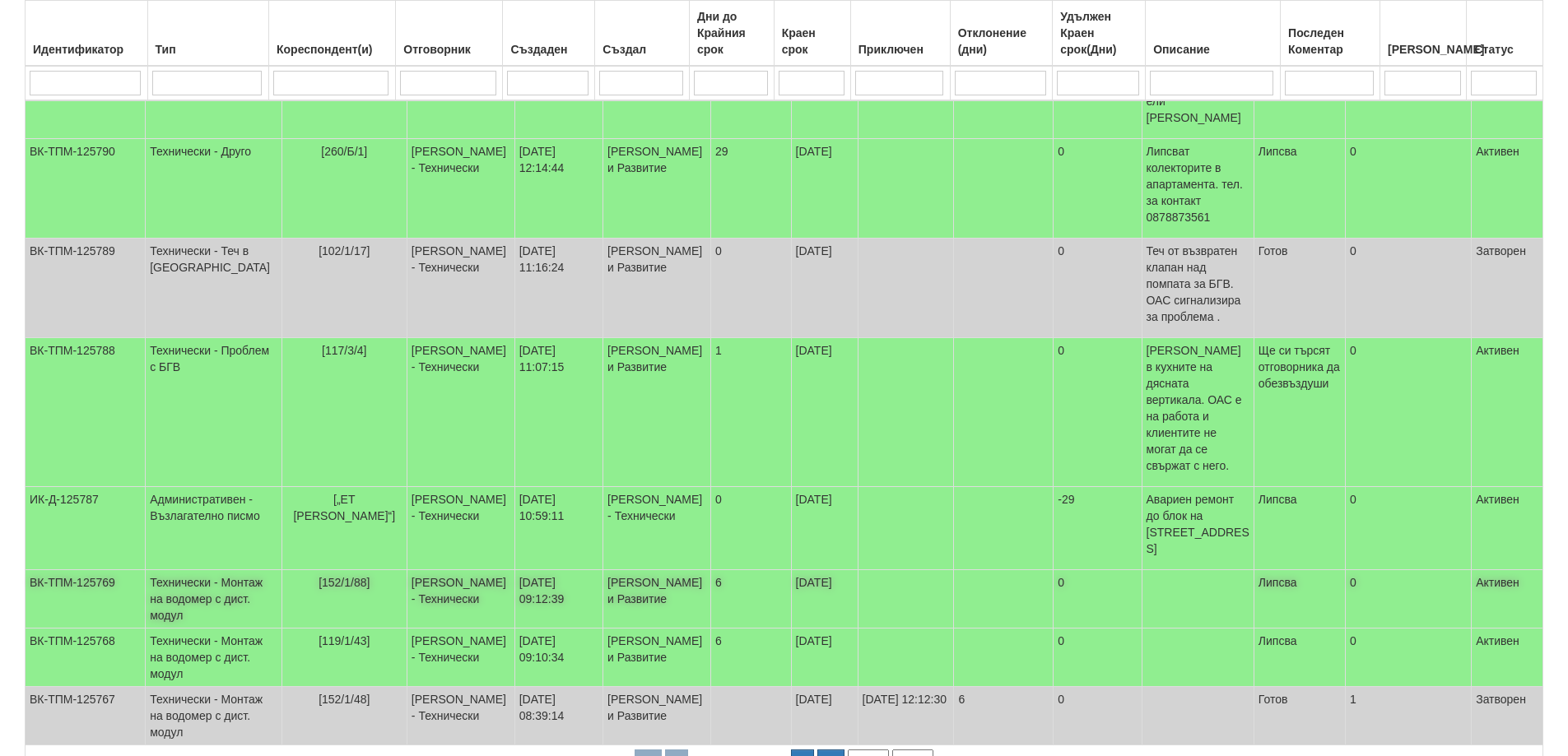
scroll to position [411, 0]
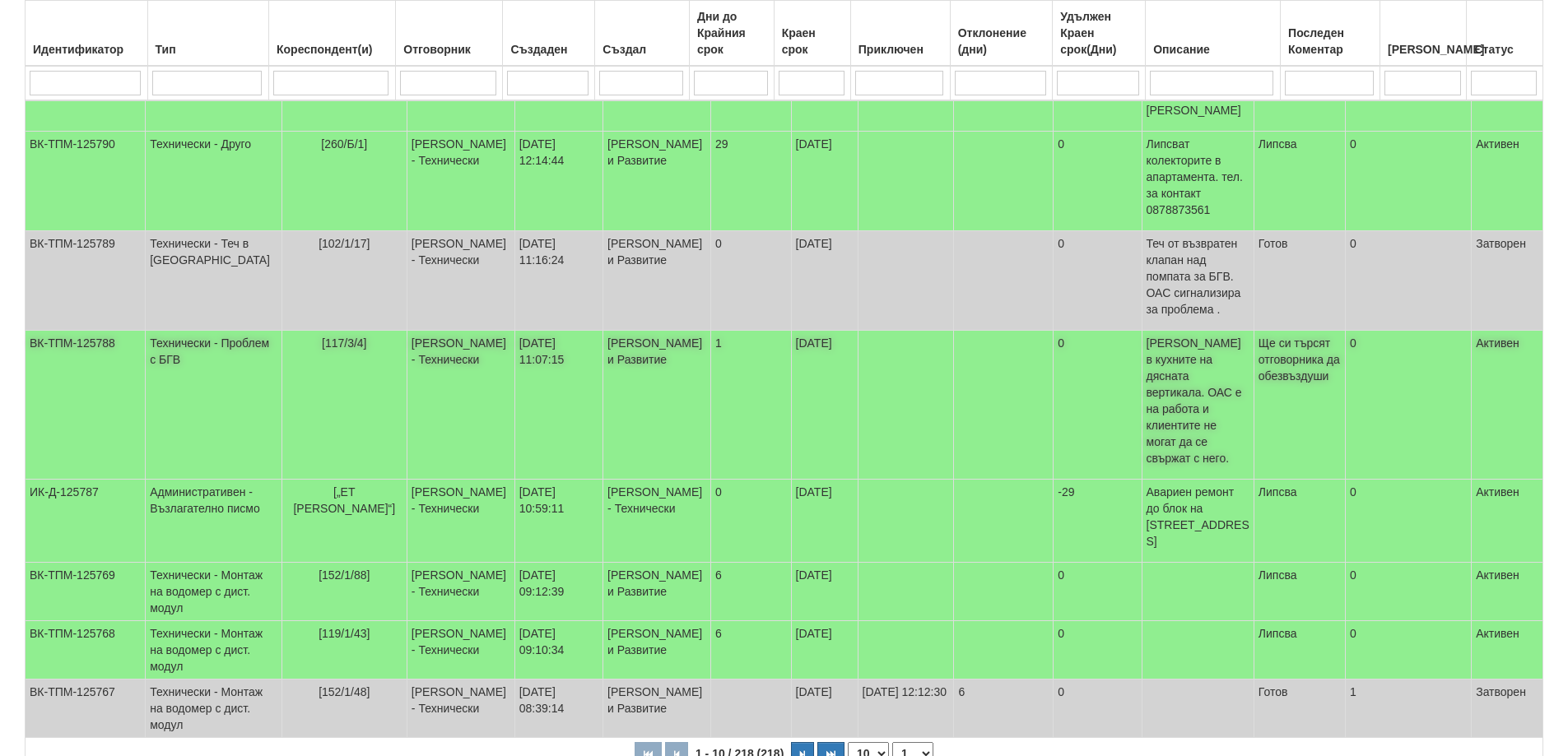
click at [329, 336] on span "[117/3/4]" at bounding box center [345, 343] width 45 height 13
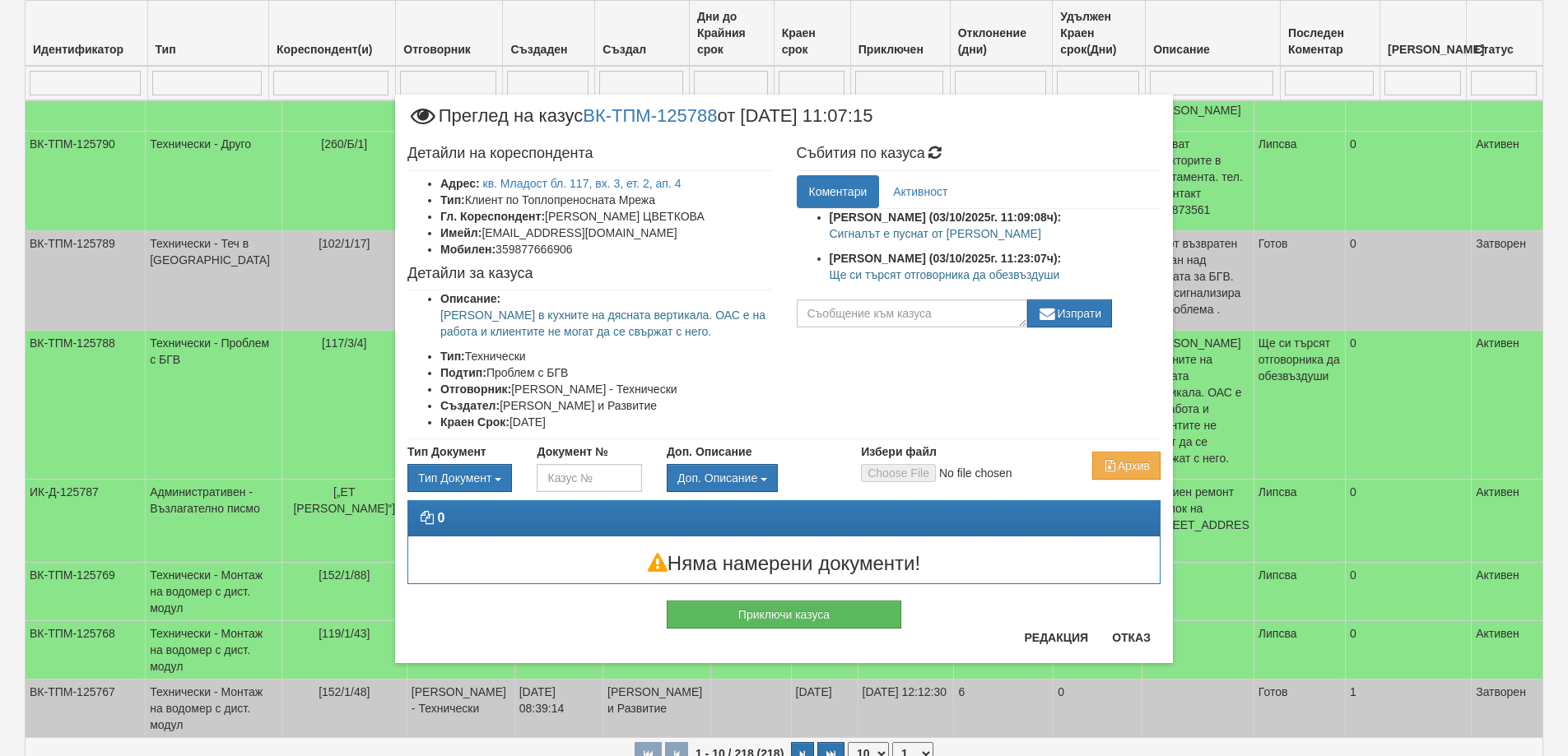
drag, startPoint x: 832, startPoint y: 276, endPoint x: 1059, endPoint y: 279, distance: 227.0
click at [1059, 279] on p "Ще си търсят отговорника да обезвъздуши" at bounding box center [995, 275] width 331 height 17
copy p "Ще си търсят отговорника да обезвъздуши"
click at [810, 612] on button "Приключи казуса" at bounding box center [784, 615] width 234 height 28
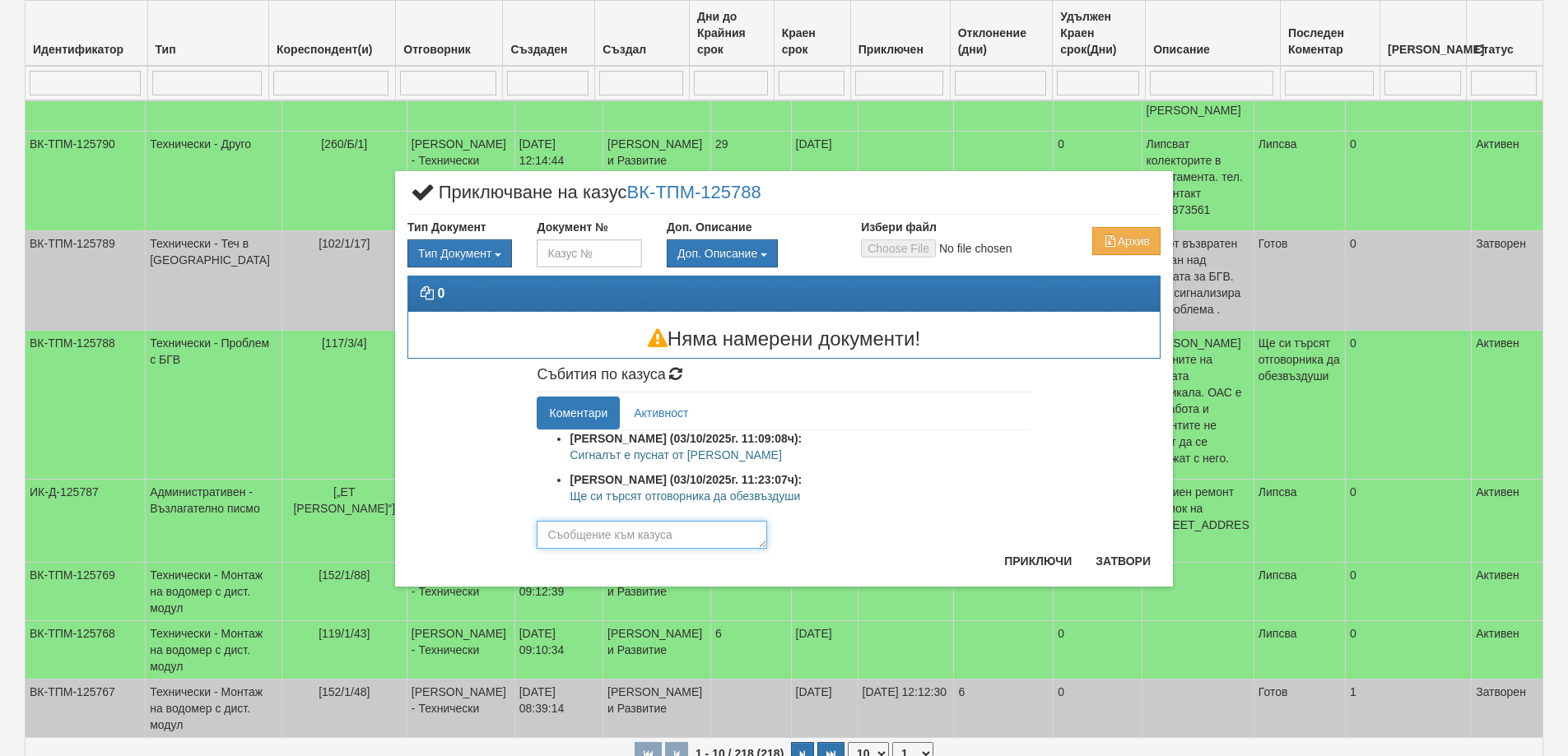
click at [628, 539] on textarea at bounding box center [652, 535] width 230 height 28
paste textarea "Ще си търсят отговорника да обезвъздуши"
type textarea "Ще си търсят отговорника да обезвъздуши"
click at [1040, 560] on button "Приключи" at bounding box center [1037, 562] width 88 height 27
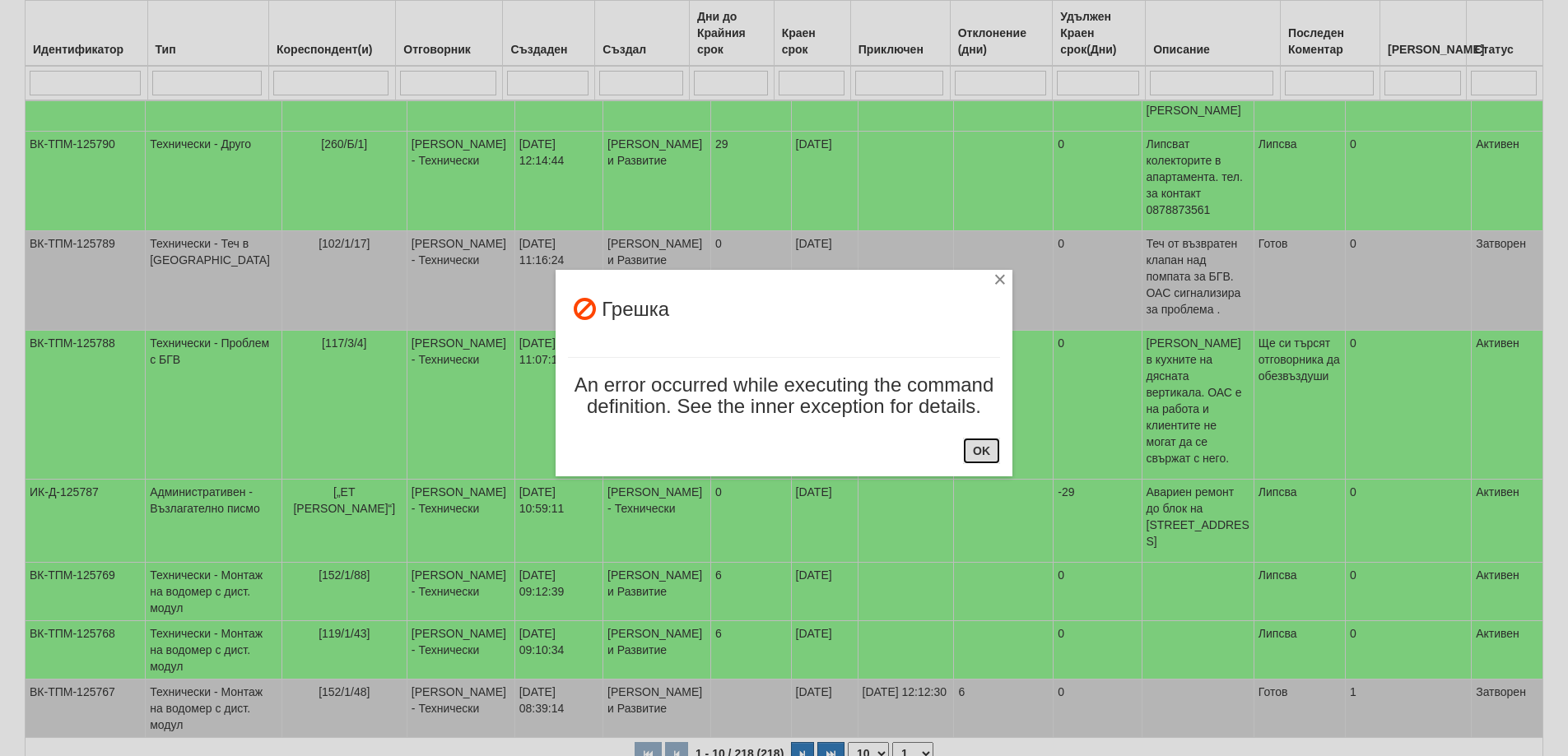
click at [980, 454] on button "OK" at bounding box center [981, 451] width 37 height 27
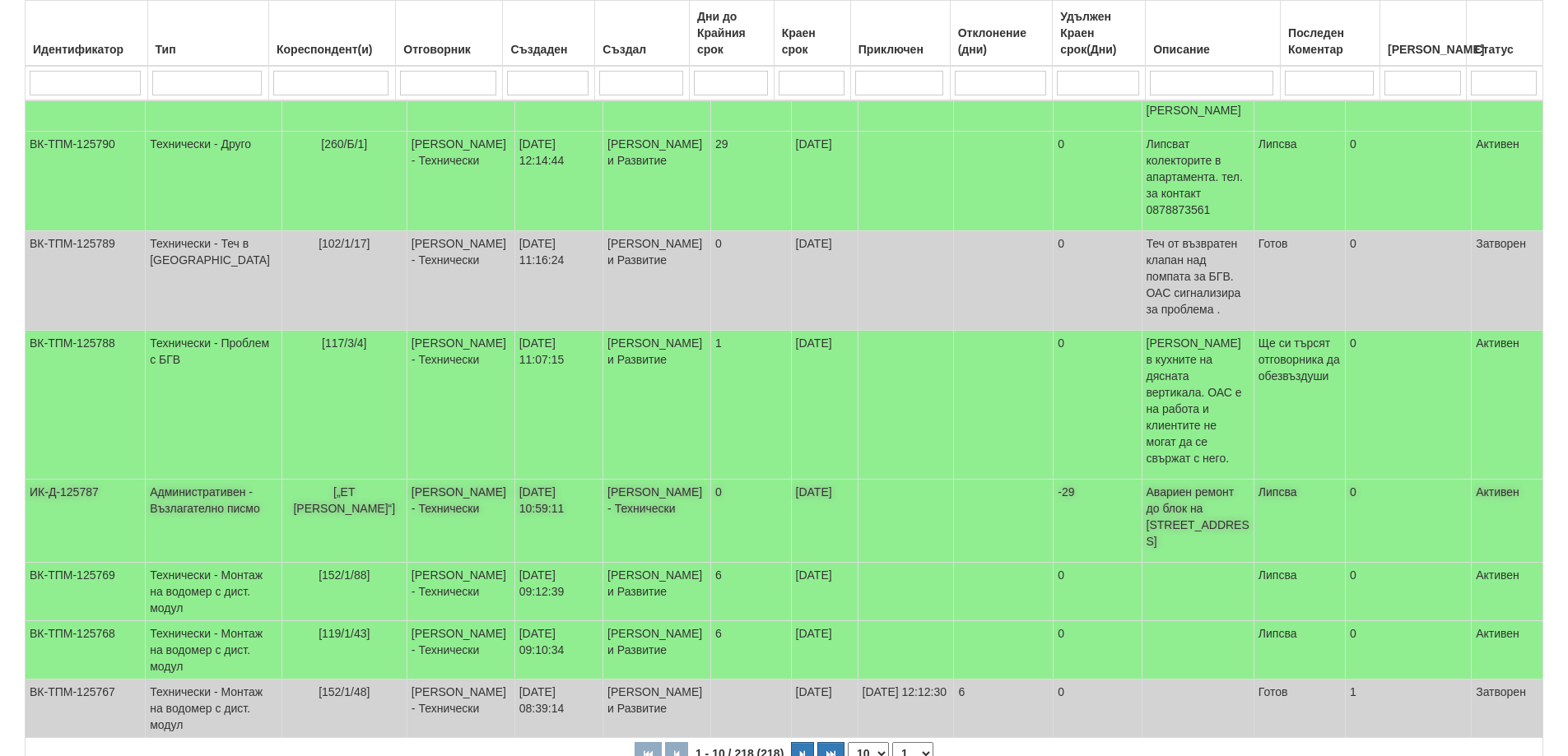
click at [322, 486] on span "[„ЕТ [PERSON_NAME]“]" at bounding box center [344, 501] width 102 height 30
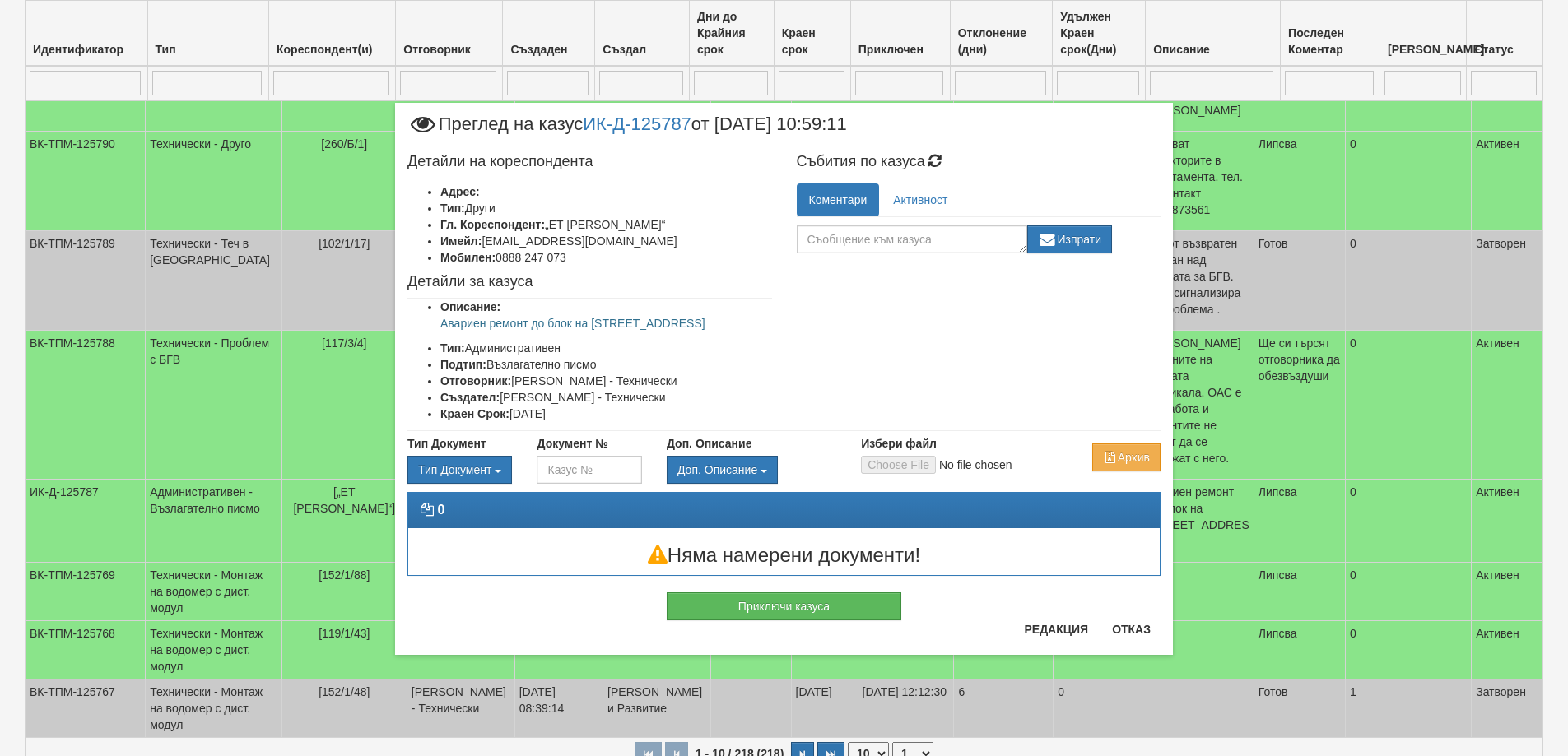
click at [612, 324] on p "Авариен ремонт до блок на [STREET_ADDRESS]" at bounding box center [606, 324] width 331 height 17
copy ul "Авариен ремонт до блок на [STREET_ADDRESS]"
